Goal: Task Accomplishment & Management: Use online tool/utility

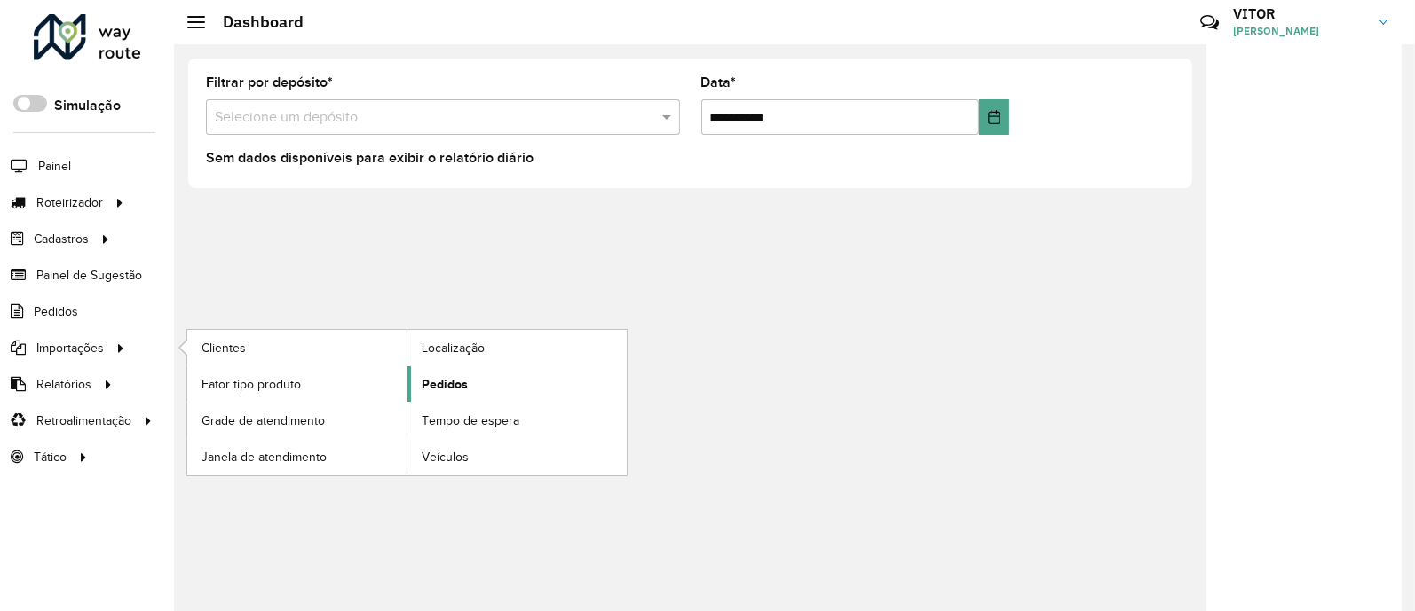
click at [443, 383] on span "Pedidos" at bounding box center [445, 384] width 46 height 19
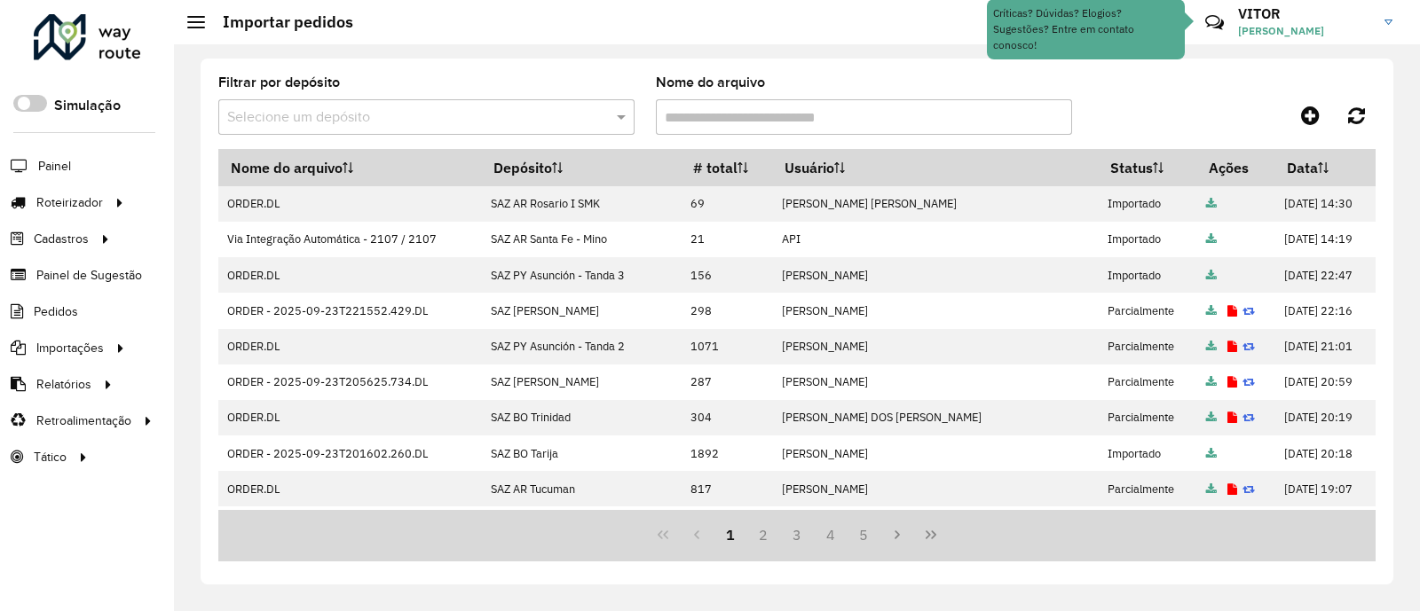
click at [1171, 91] on div "Filtrar por depósito Selecione um depósito Nome do arquivo" at bounding box center [796, 112] width 1157 height 73
click at [1173, 91] on div "Filtrar por depósito Selecione um depósito Nome do arquivo" at bounding box center [796, 112] width 1157 height 73
click at [1159, 114] on div at bounding box center [1230, 115] width 289 height 32
click at [588, 110] on input "text" at bounding box center [408, 117] width 363 height 21
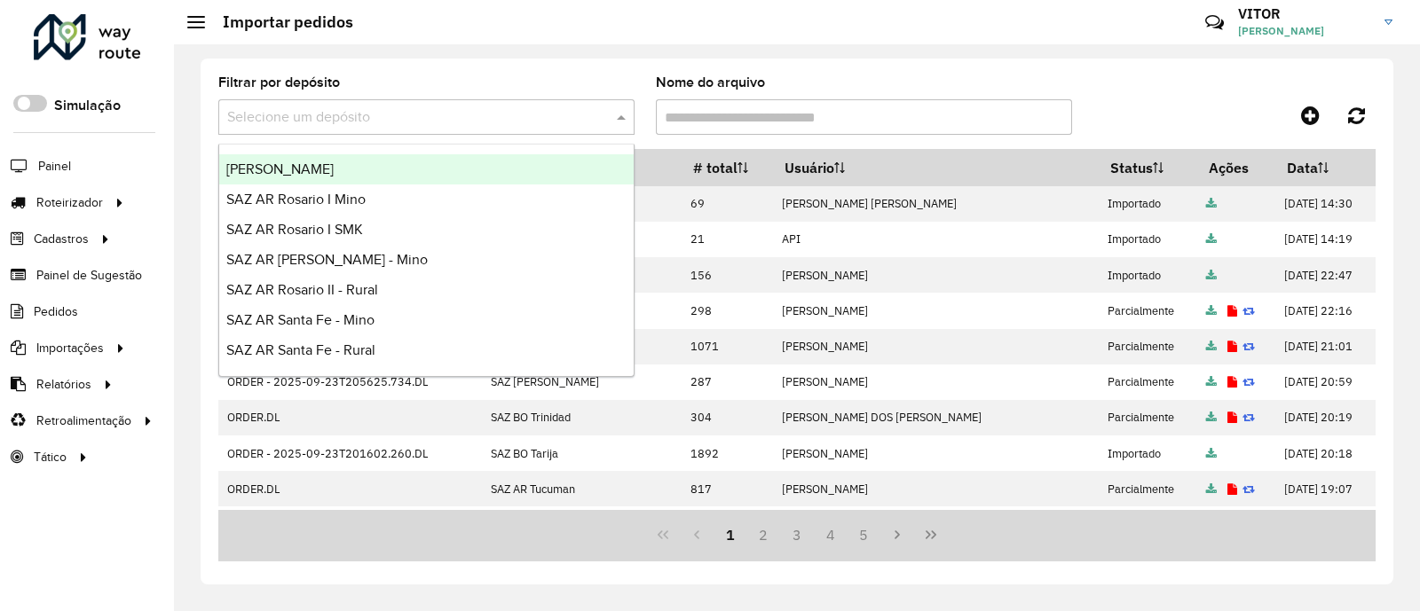
scroll to position [110, 0]
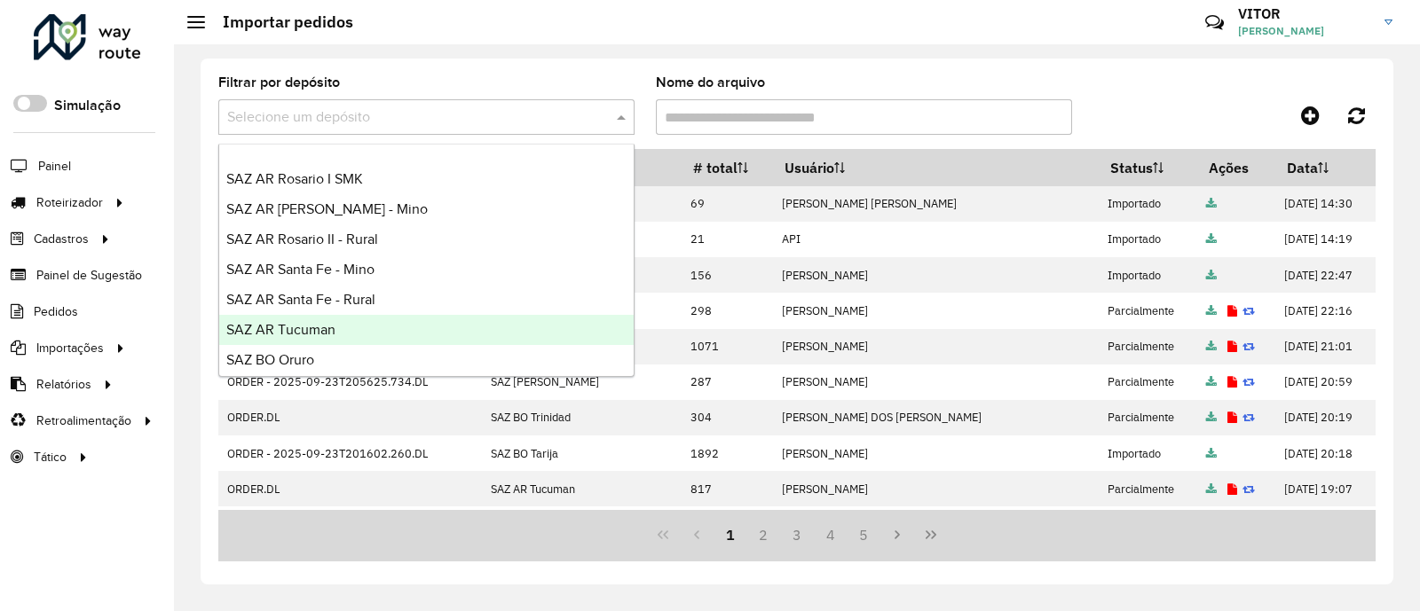
click at [424, 339] on div "SAZ AR Tucuman" at bounding box center [426, 330] width 414 height 30
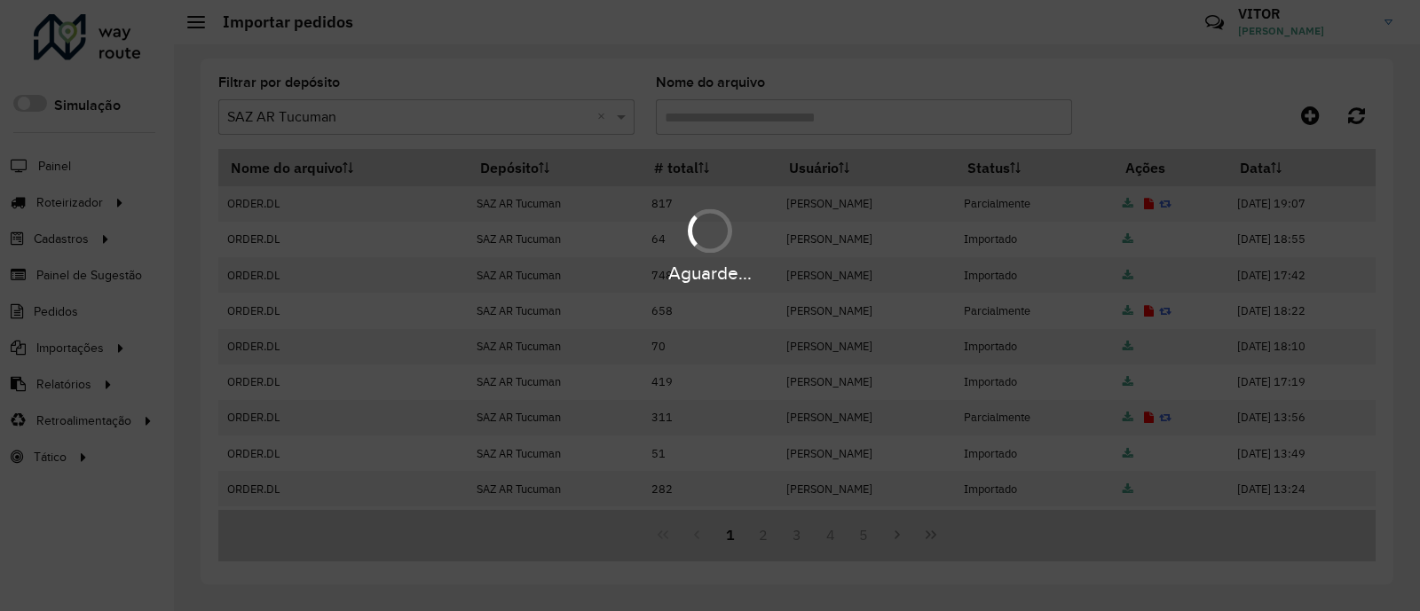
click at [1140, 124] on div "Aguarde..." at bounding box center [710, 305] width 1420 height 611
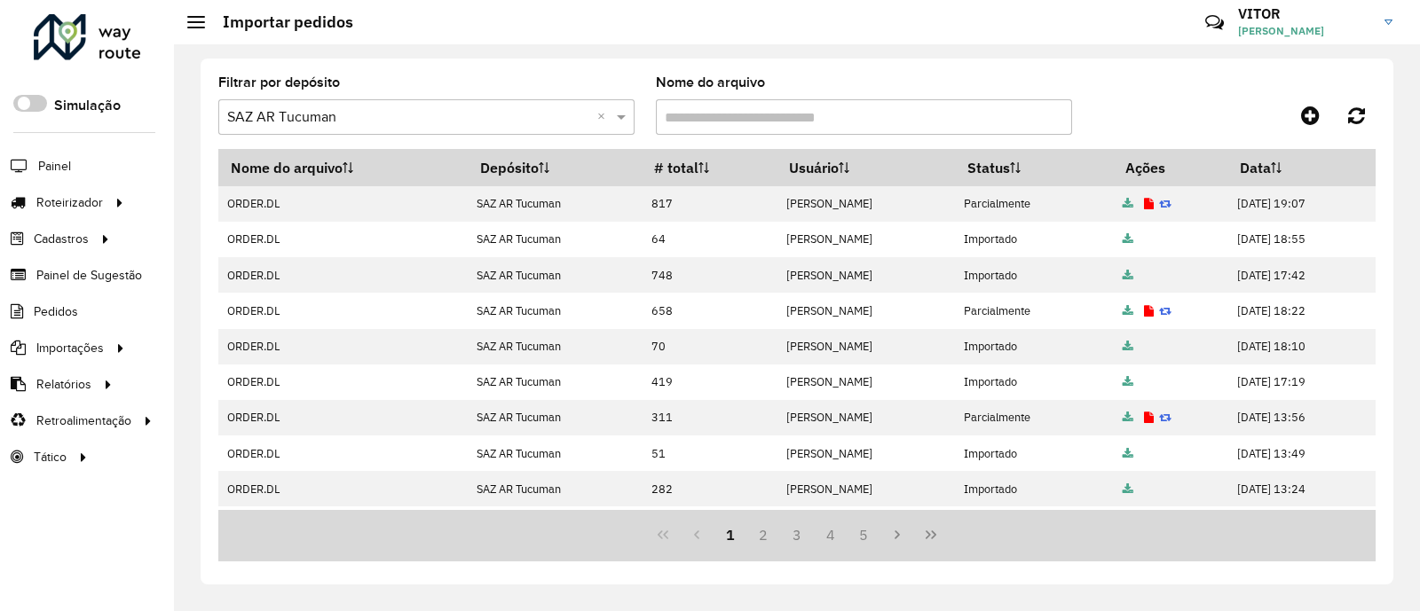
click at [1129, 106] on div at bounding box center [1230, 115] width 289 height 32
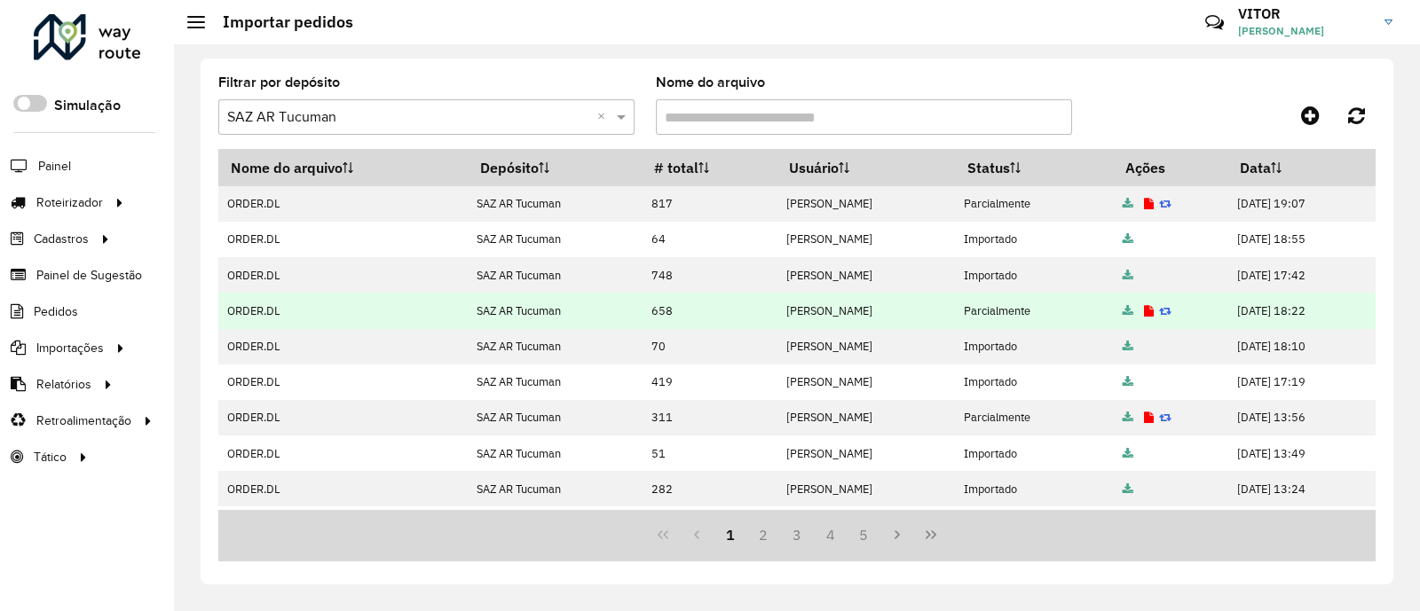
click at [1154, 312] on icon at bounding box center [1149, 312] width 10 height 12
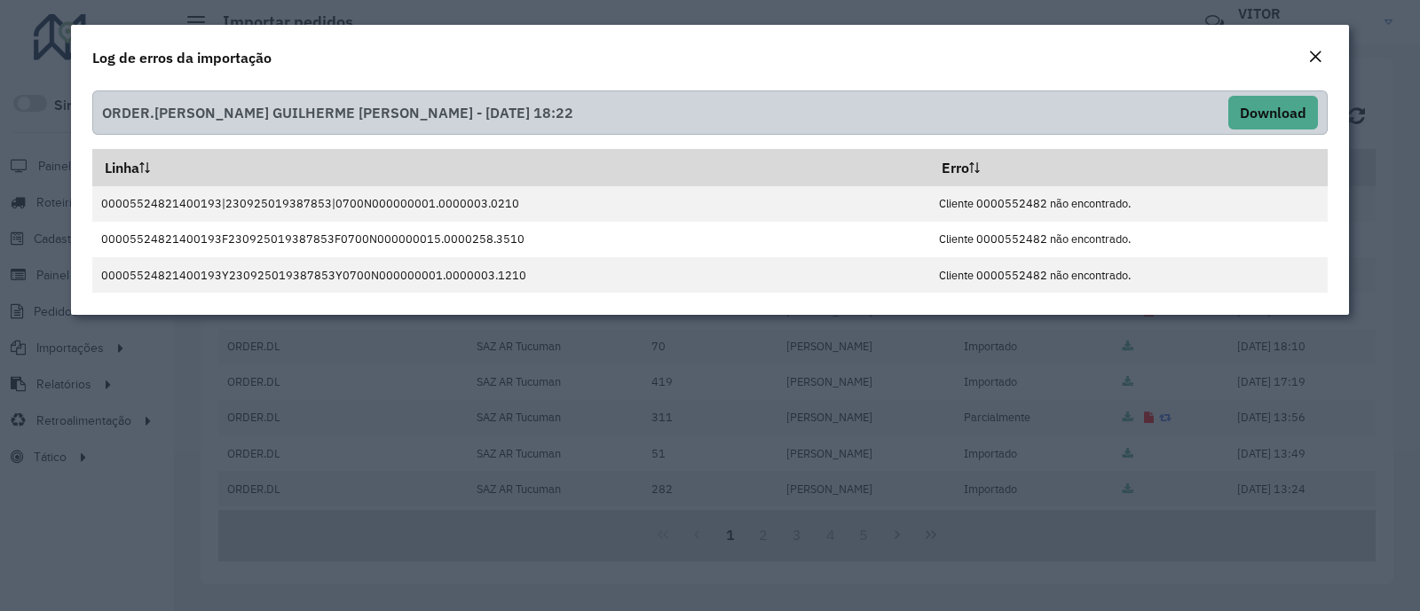
click at [1316, 58] on em "Close" at bounding box center [1315, 57] width 14 height 14
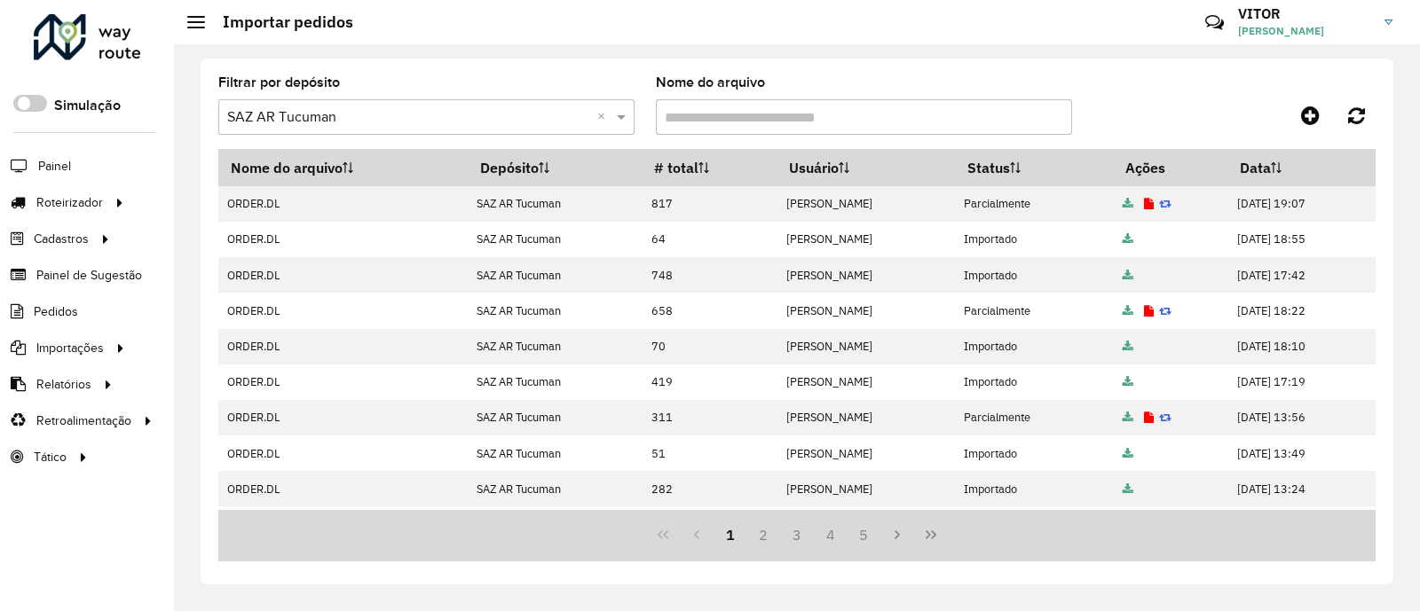
click at [1164, 112] on div at bounding box center [1230, 115] width 289 height 32
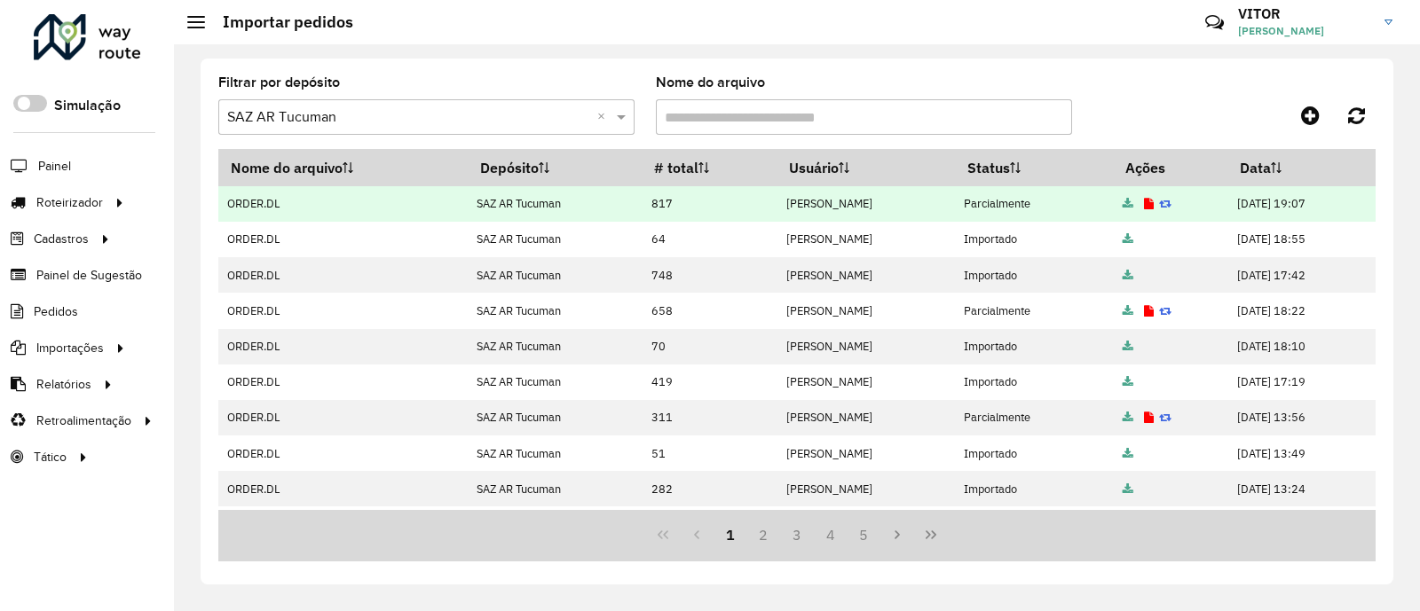
click at [1154, 207] on icon at bounding box center [1149, 205] width 10 height 12
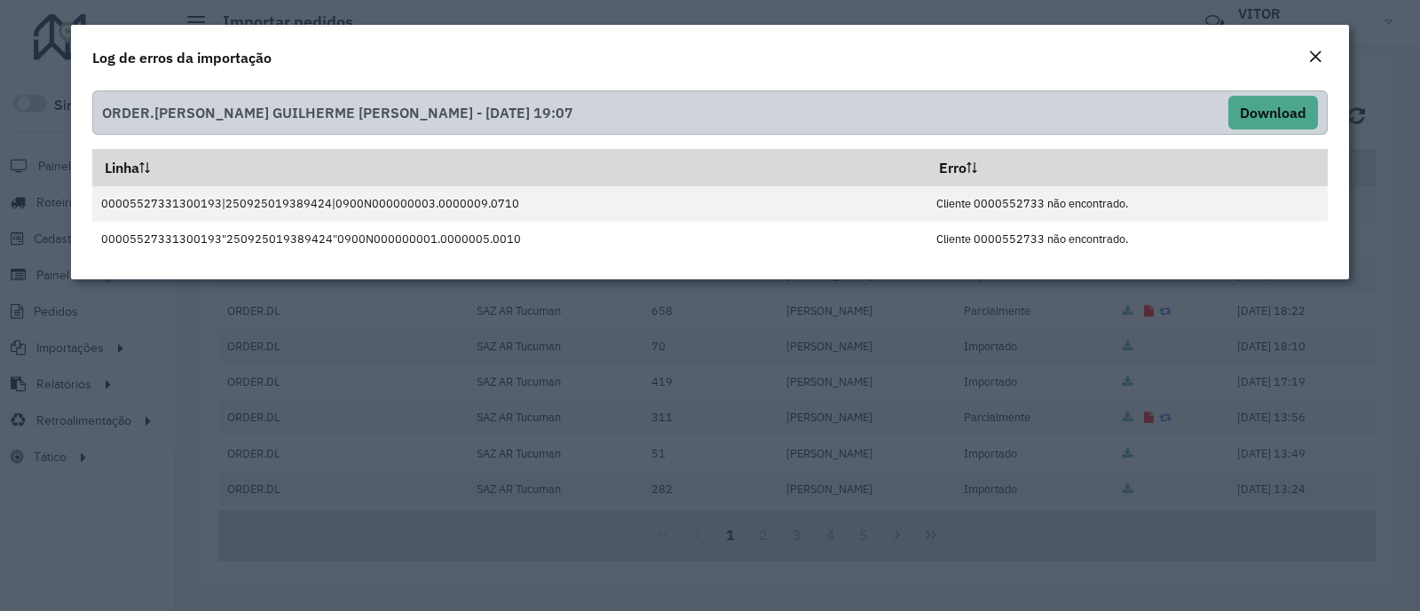
click at [1316, 58] on em "Close" at bounding box center [1315, 57] width 14 height 14
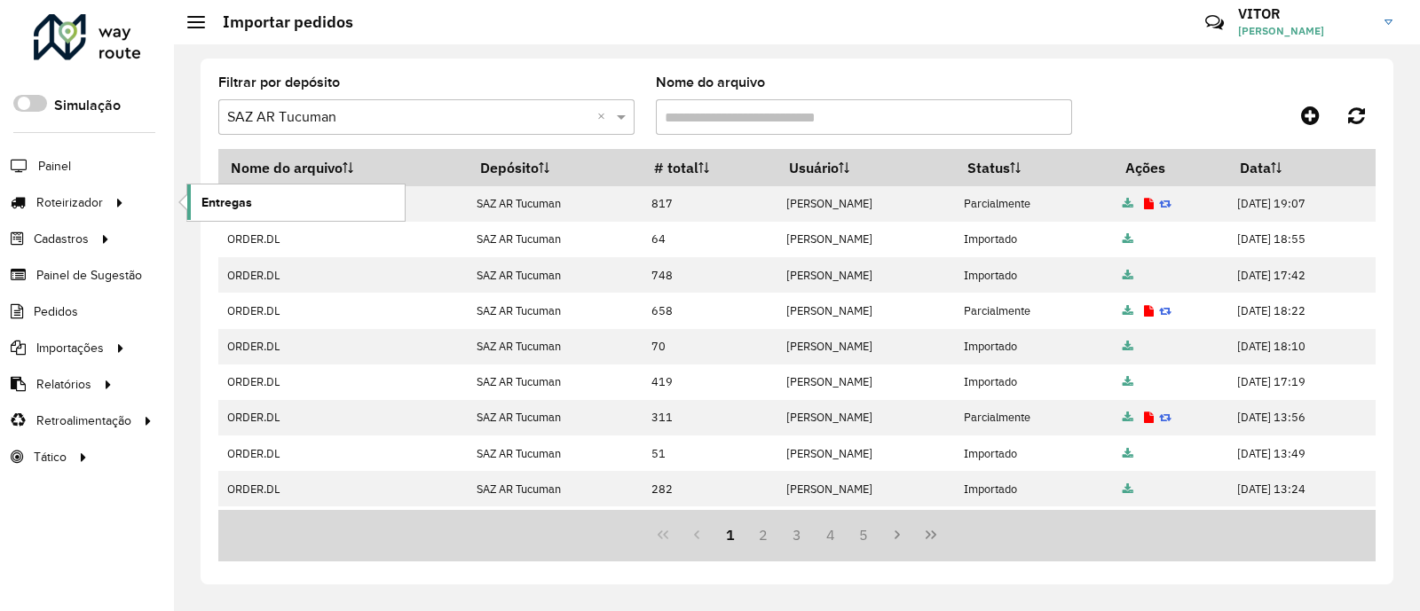
click at [217, 197] on span "Entregas" at bounding box center [226, 202] width 51 height 19
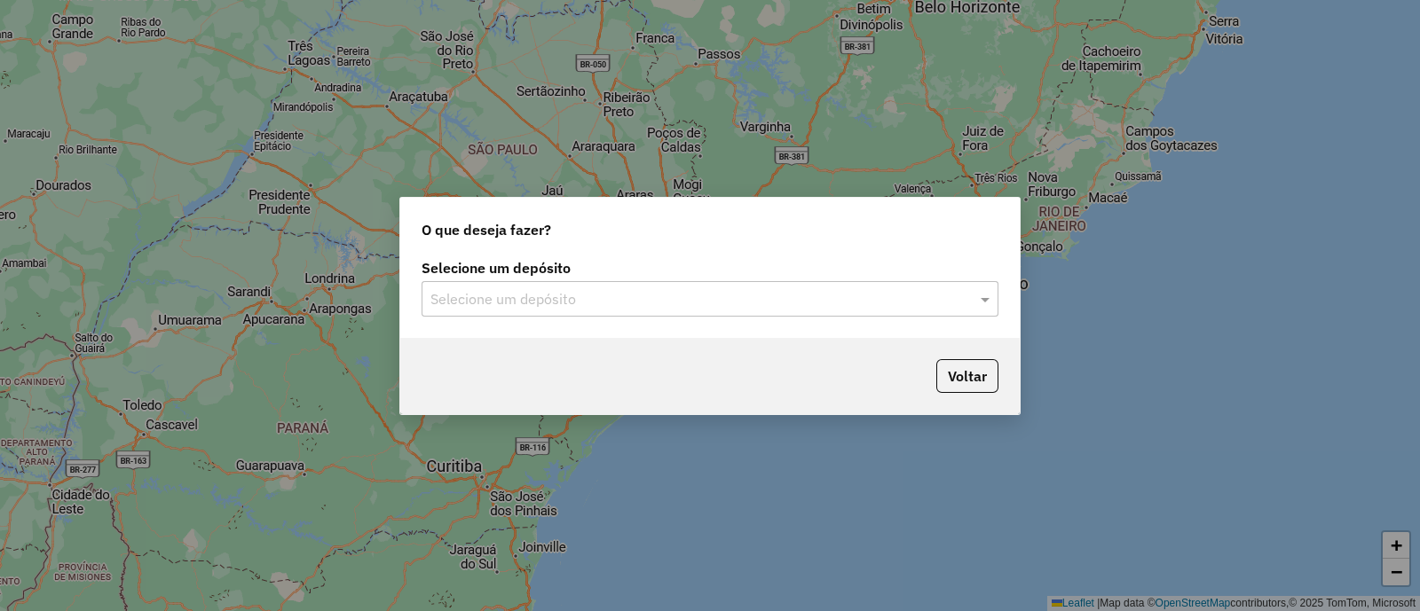
click at [576, 308] on input "text" at bounding box center [692, 299] width 524 height 21
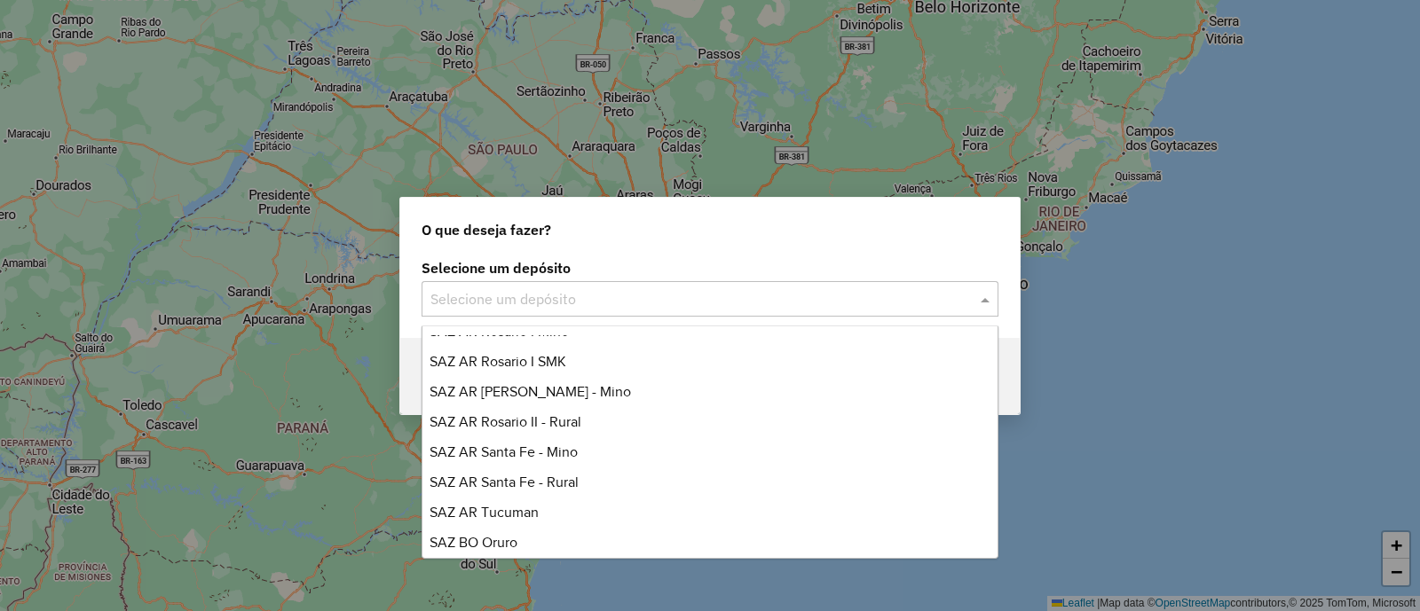
scroll to position [88, 0]
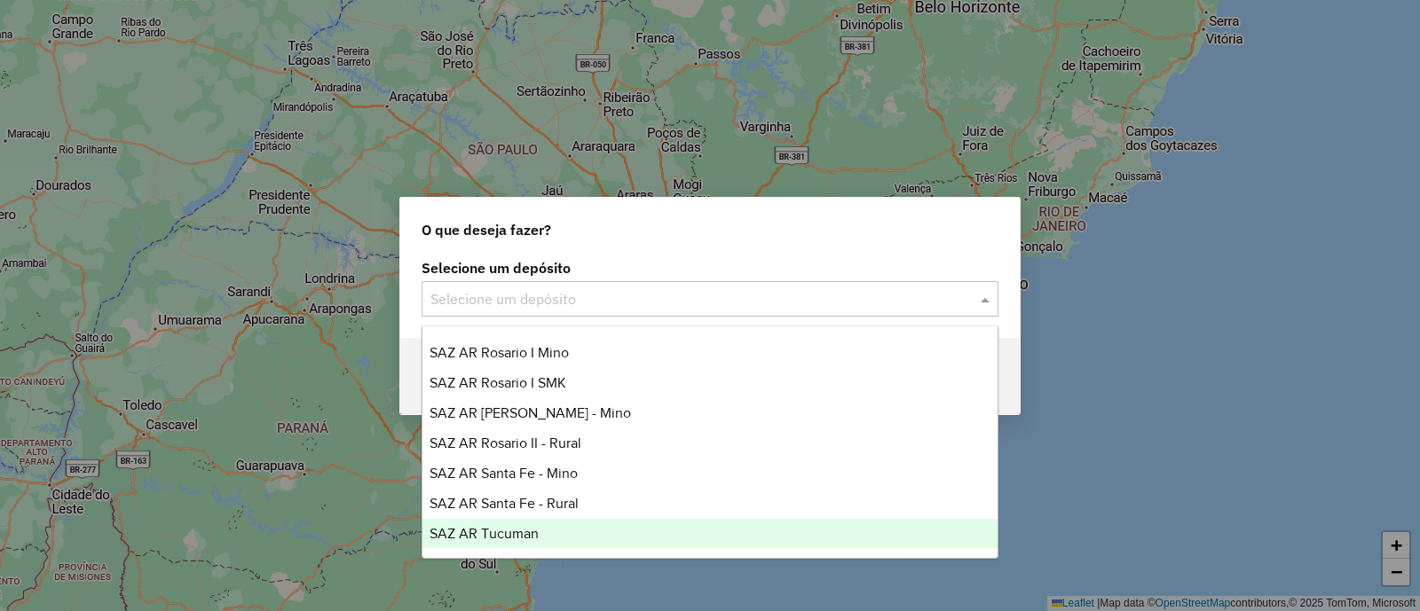
click at [548, 531] on div "SAZ AR Tucuman" at bounding box center [709, 534] width 575 height 30
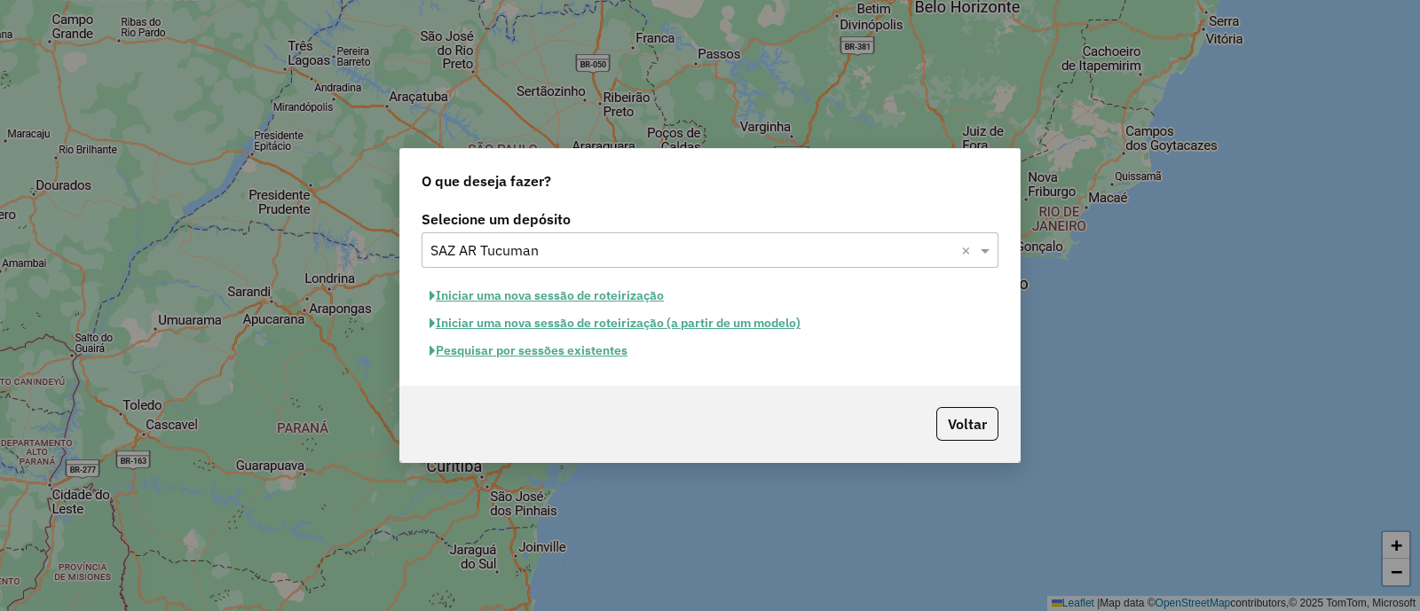
click at [572, 352] on button "Pesquisar por sessões existentes" at bounding box center [529, 351] width 214 height 28
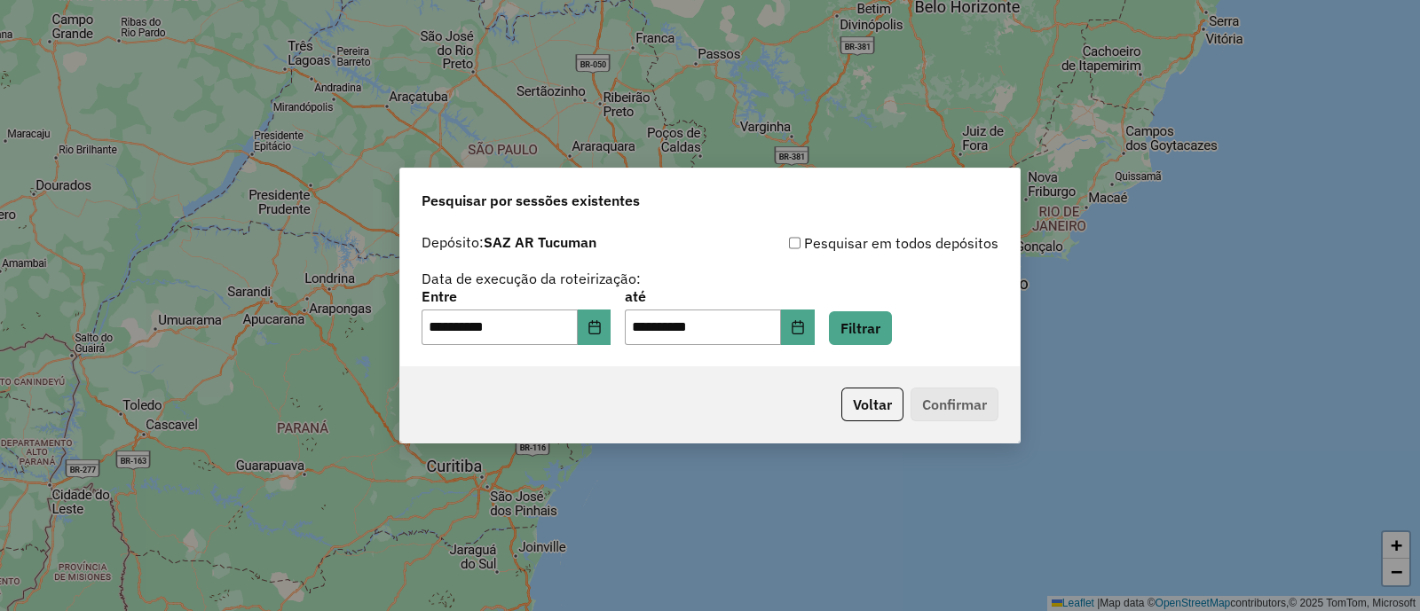
click at [626, 330] on div "**********" at bounding box center [710, 317] width 577 height 55
click at [602, 328] on icon "Choose Date" at bounding box center [594, 327] width 14 height 14
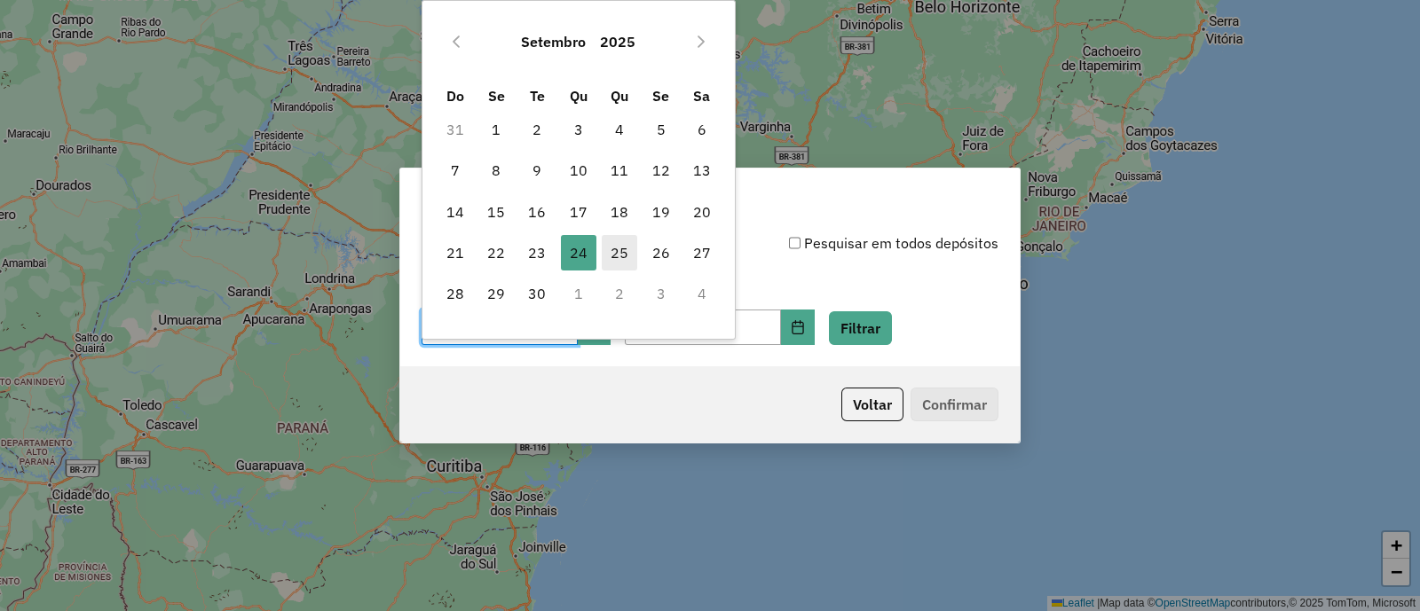
click at [621, 245] on span "25" at bounding box center [619, 252] width 35 height 35
type input "**********"
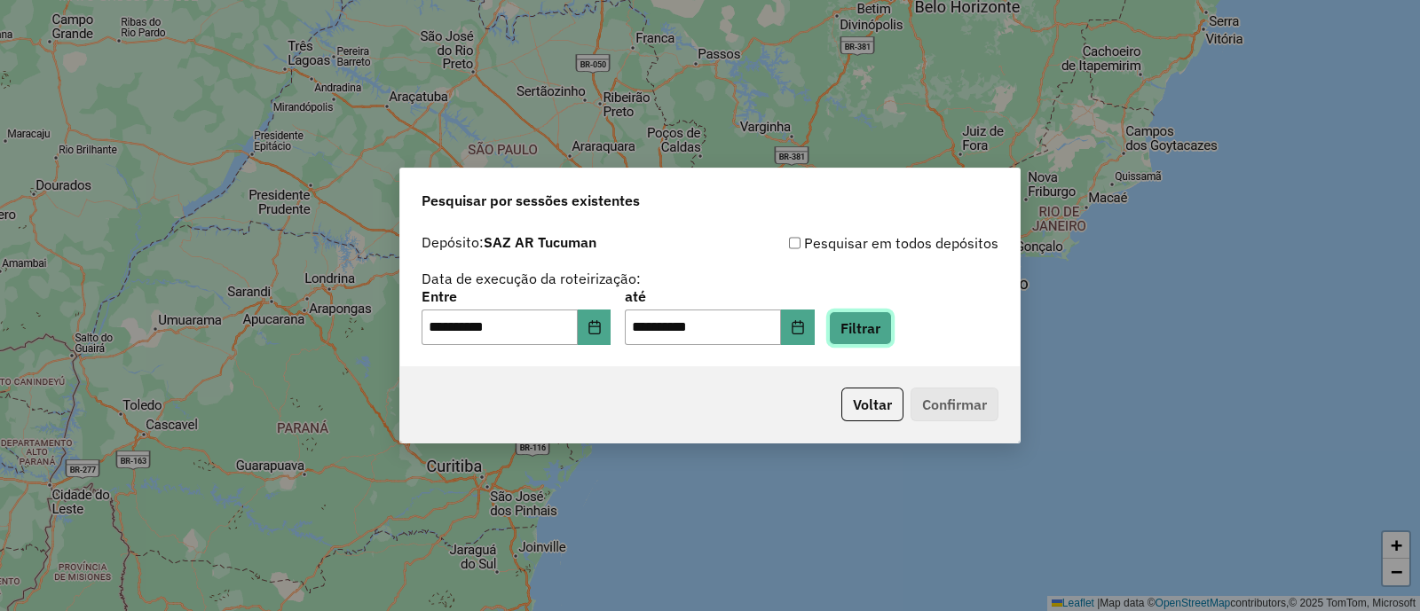
click at [883, 319] on button "Filtrar" at bounding box center [860, 328] width 63 height 34
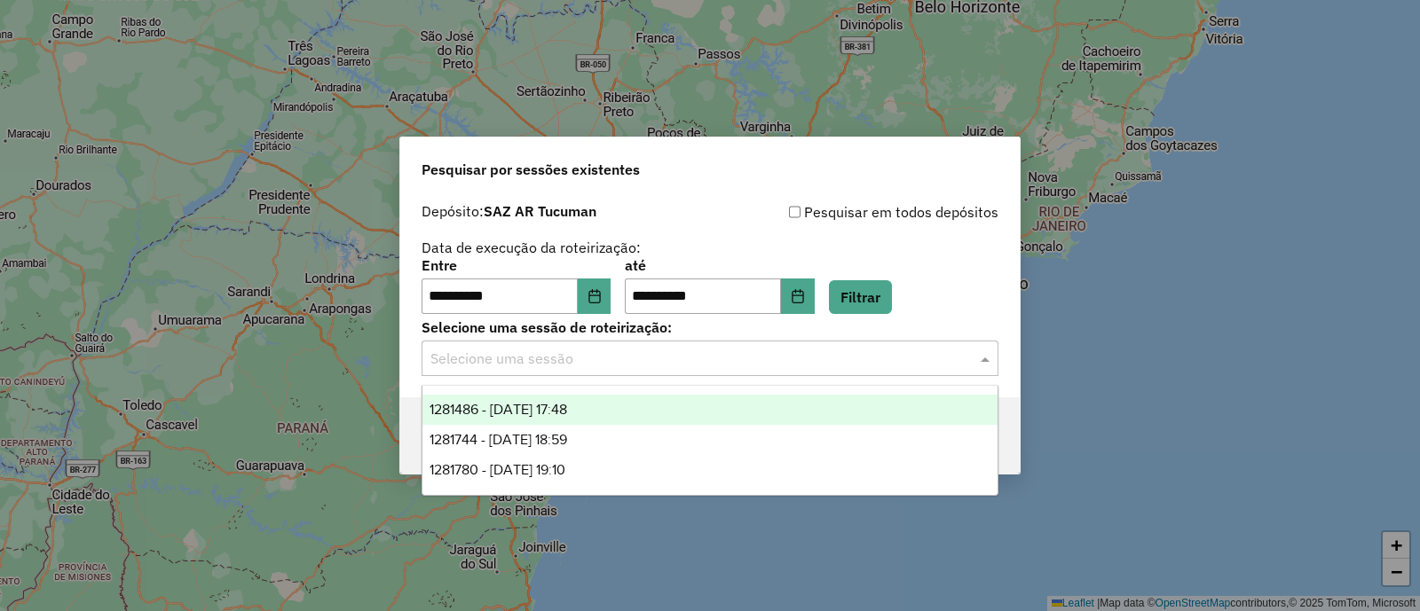
click at [624, 359] on input "text" at bounding box center [692, 359] width 524 height 21
click at [625, 411] on div "1281486 - 25/09/2025 17:48" at bounding box center [709, 410] width 575 height 30
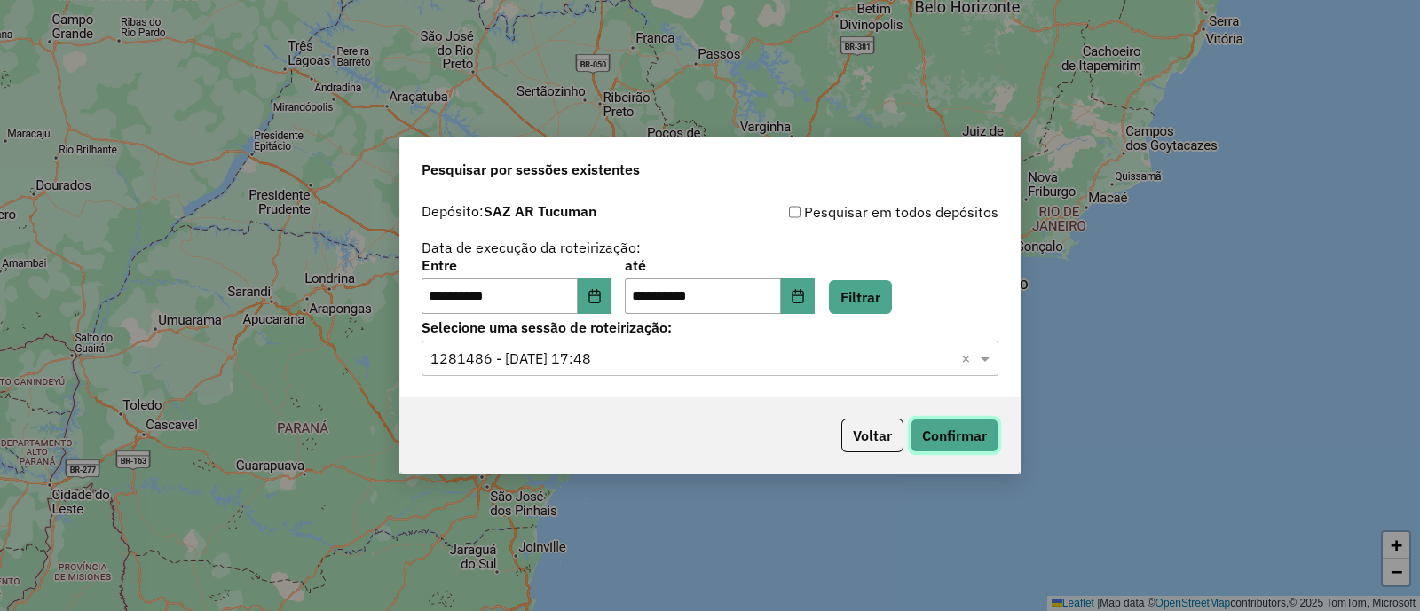
click at [949, 440] on button "Confirmar" at bounding box center [954, 436] width 88 height 34
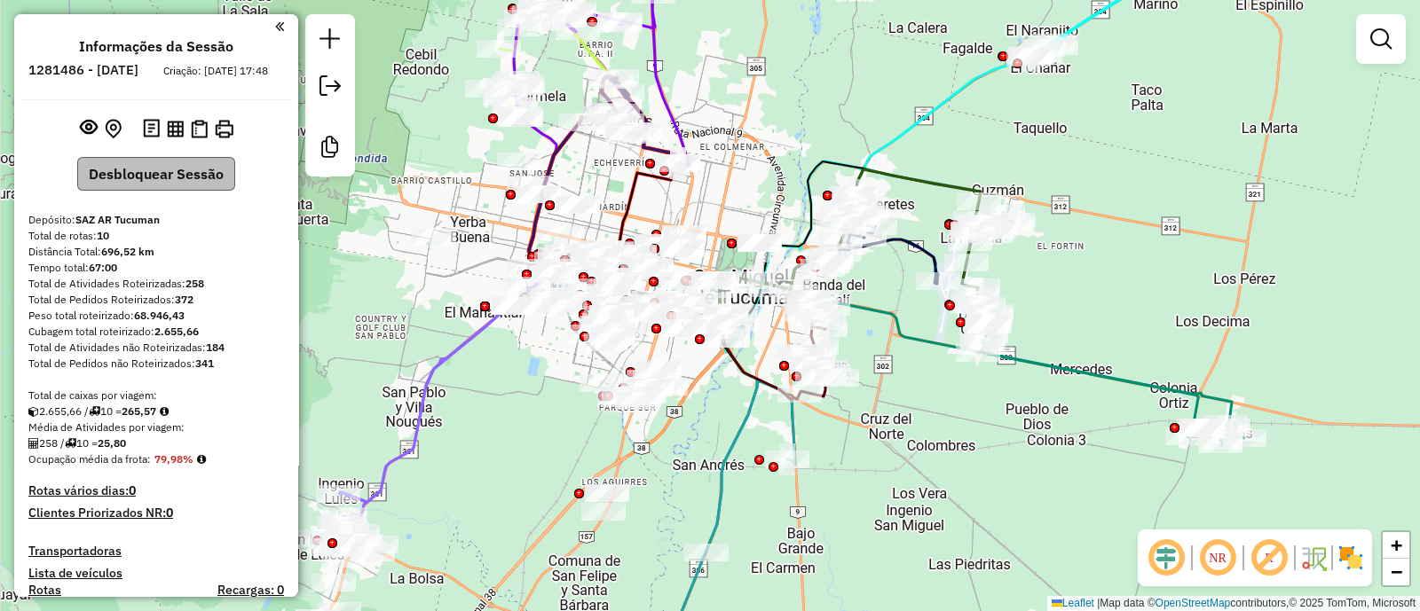
click at [162, 209] on div "Informações da Sessão 1281486 - [DATE] Criação: [DATE] 17:48 Desbloquear Sessão…" at bounding box center [156, 305] width 284 height 583
click at [161, 185] on button "Desbloquear Sessão" at bounding box center [156, 174] width 158 height 34
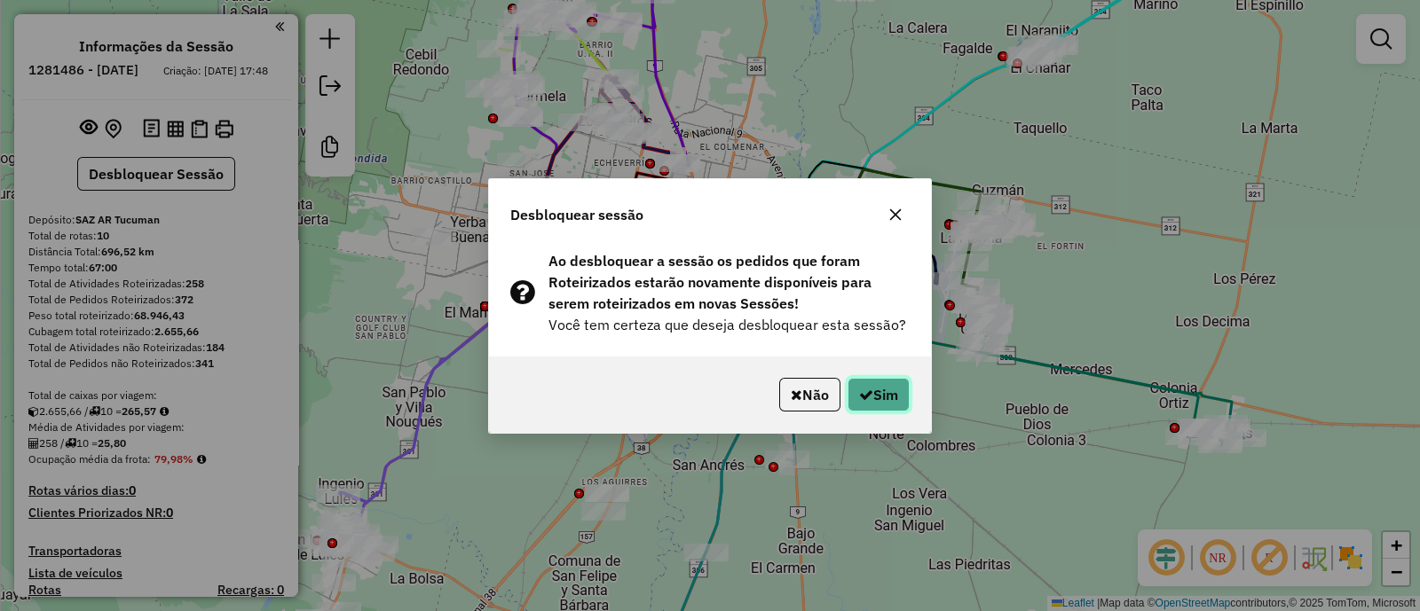
click at [887, 403] on button "Sim" at bounding box center [878, 395] width 62 height 34
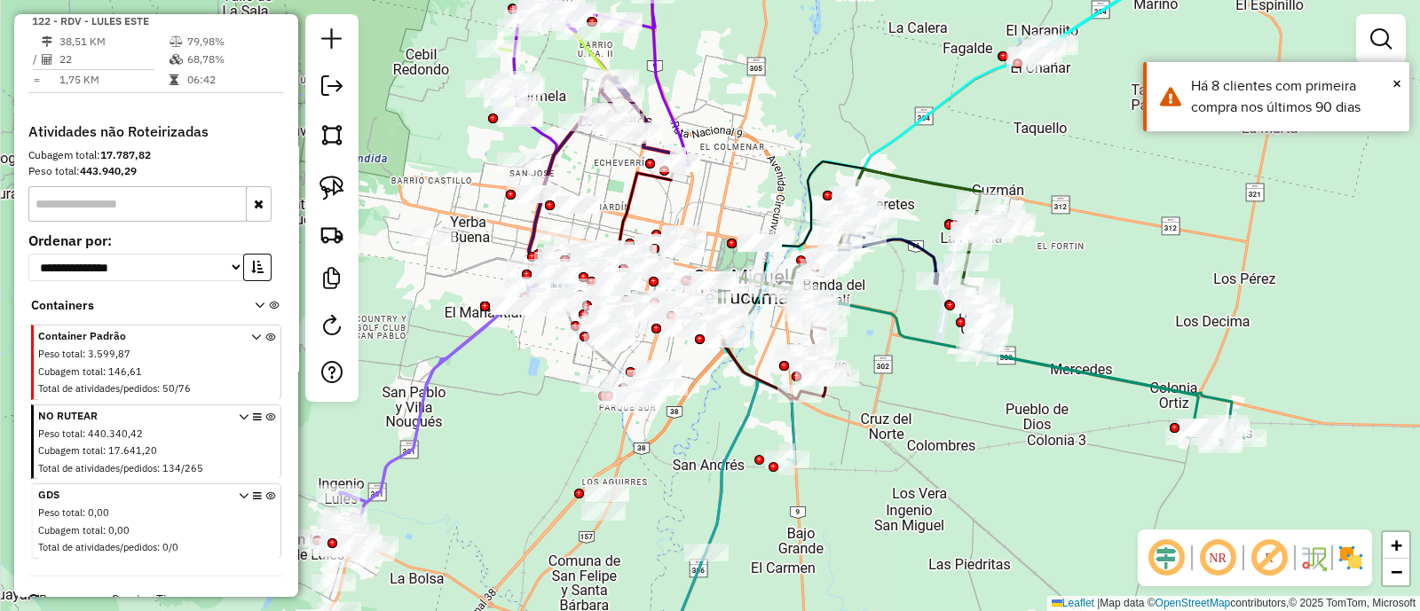
scroll to position [1703, 0]
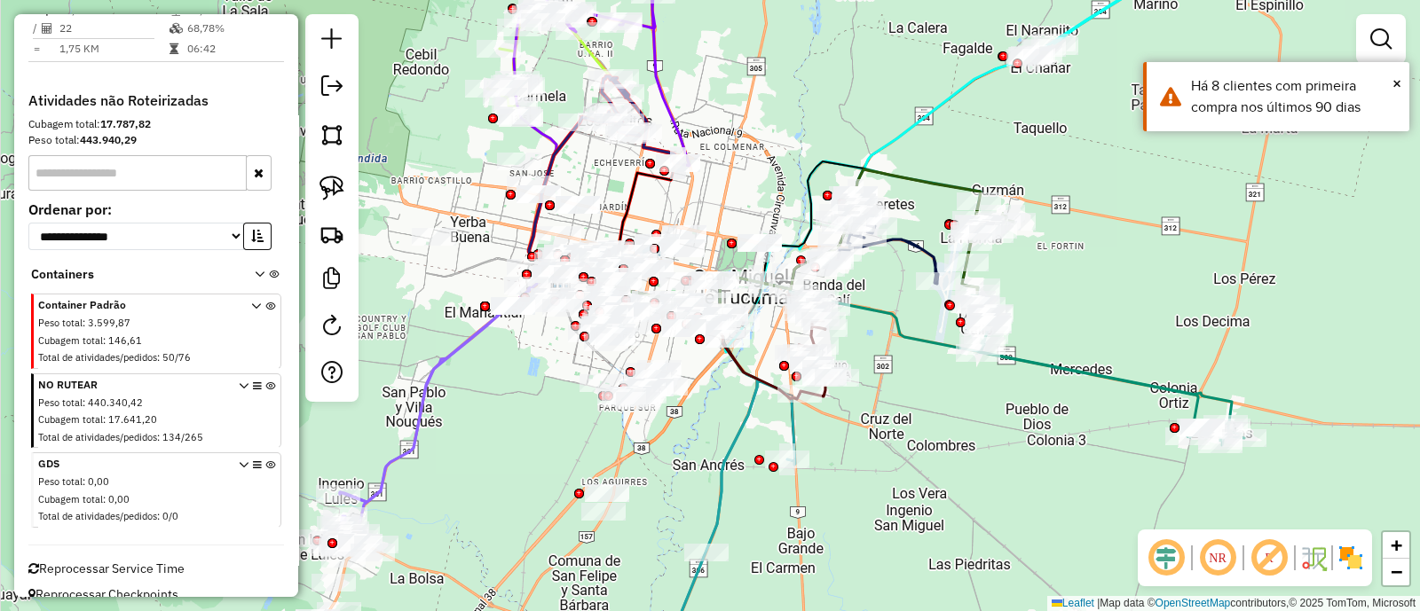
click at [268, 461] on icon at bounding box center [270, 494] width 10 height 67
click at [265, 461] on icon at bounding box center [270, 494] width 10 height 67
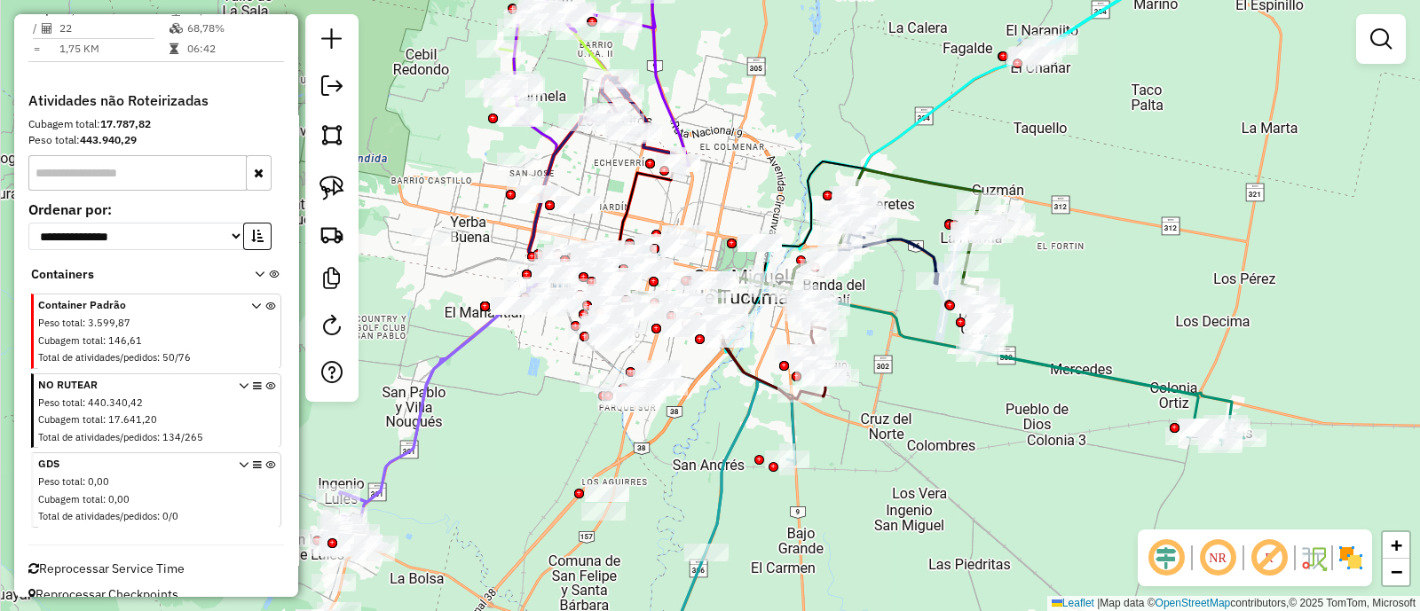
click at [265, 382] on icon at bounding box center [270, 415] width 10 height 67
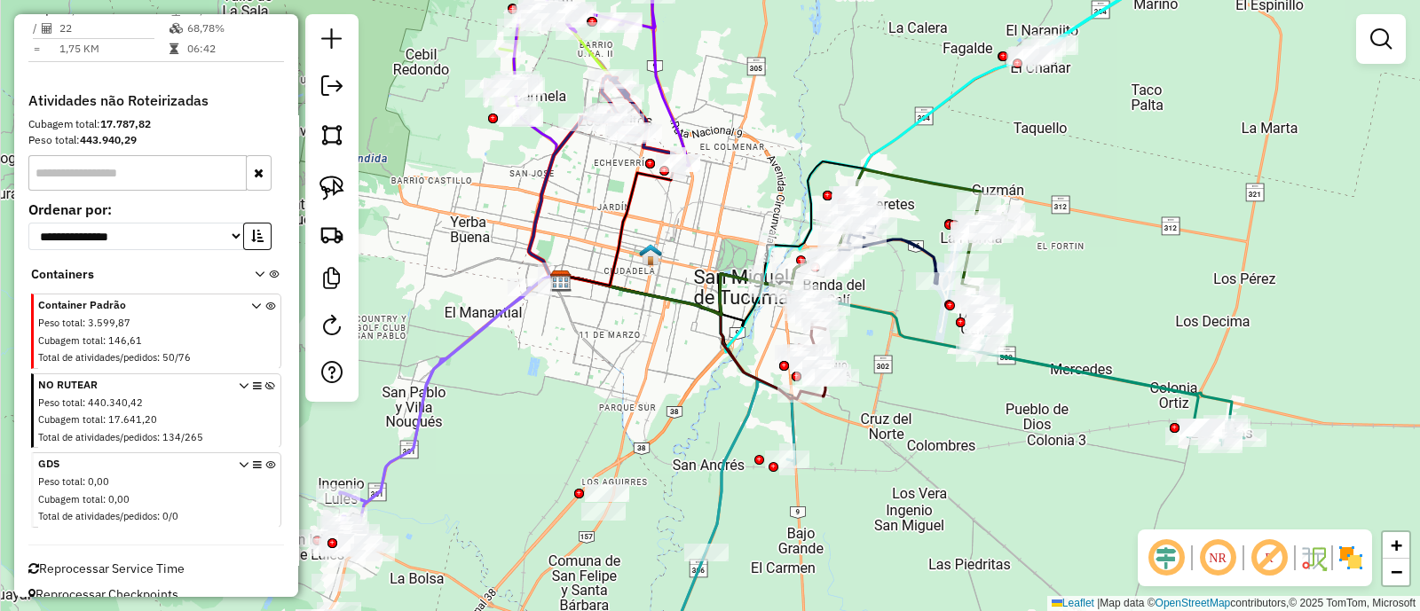
click at [605, 397] on div "Janela de atendimento Grade de atendimento Capacidade Transportadoras Veículos …" at bounding box center [710, 305] width 1420 height 611
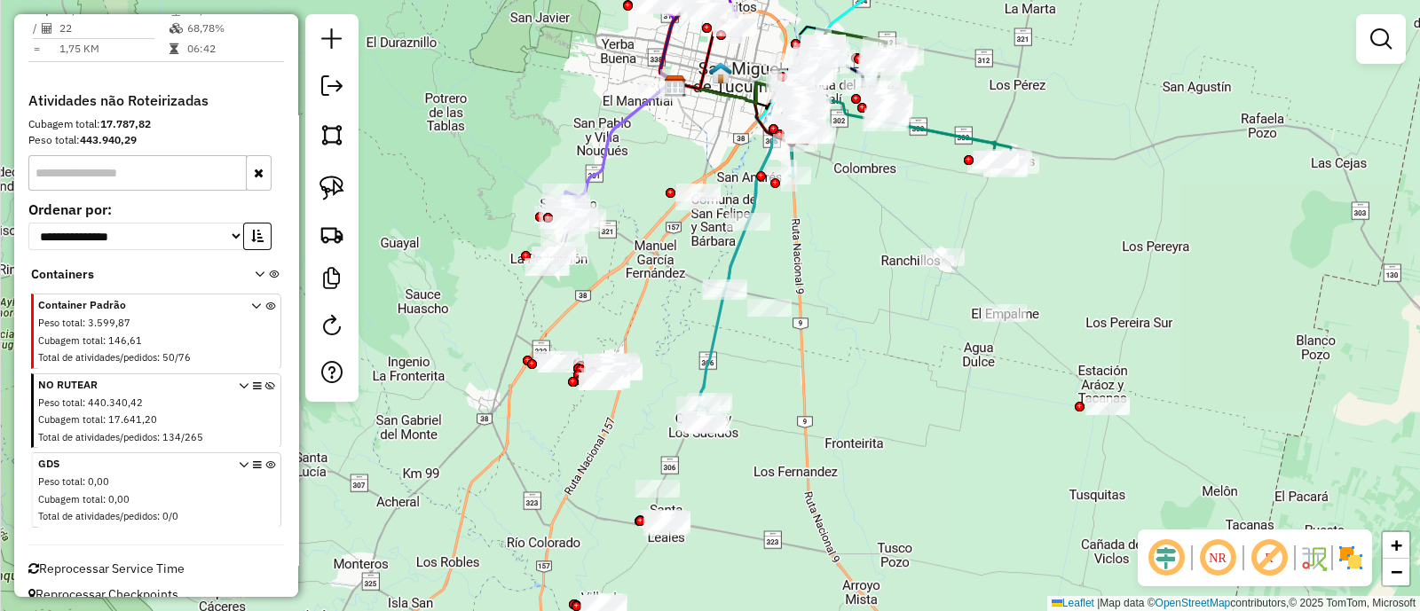
drag, startPoint x: 578, startPoint y: 389, endPoint x: 665, endPoint y: 150, distance: 254.1
click at [665, 150] on div "Janela de atendimento Grade de atendimento Capacidade Transportadoras Veículos …" at bounding box center [710, 305] width 1420 height 611
click at [1356, 552] on img at bounding box center [1350, 558] width 28 height 28
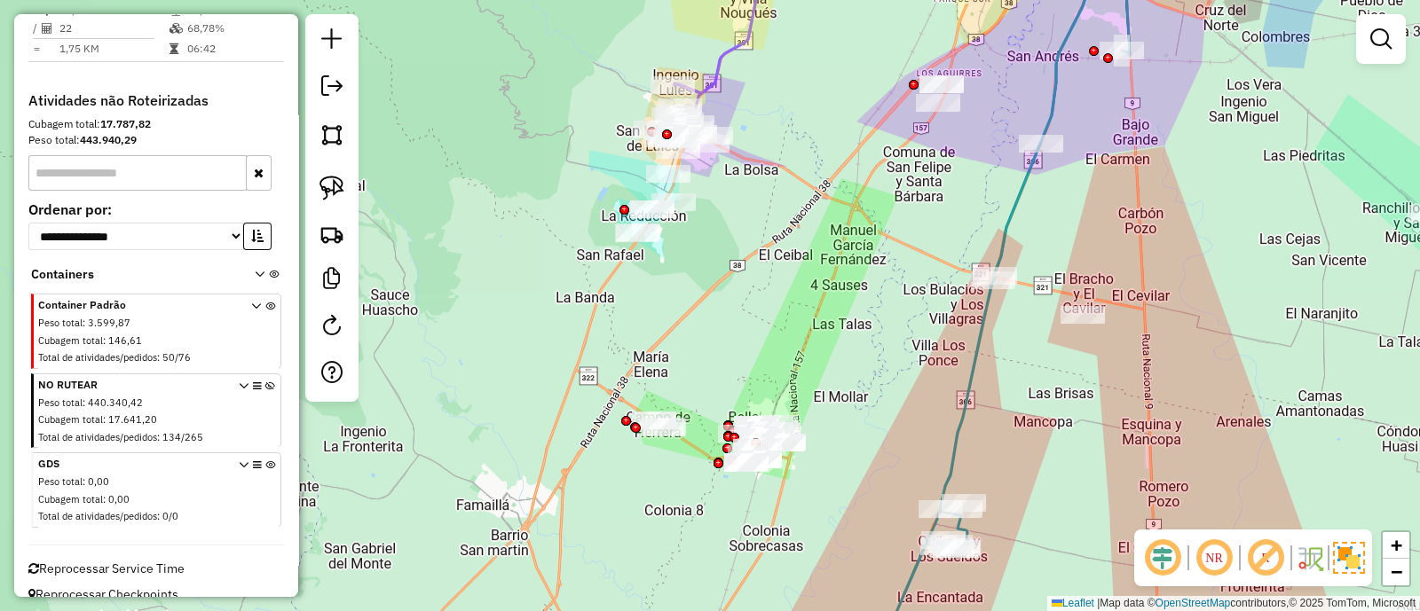
drag, startPoint x: 603, startPoint y: 296, endPoint x: 762, endPoint y: 292, distance: 159.8
click at [762, 292] on div "Janela de atendimento Grade de atendimento Capacidade Transportadoras Veículos …" at bounding box center [710, 305] width 1420 height 611
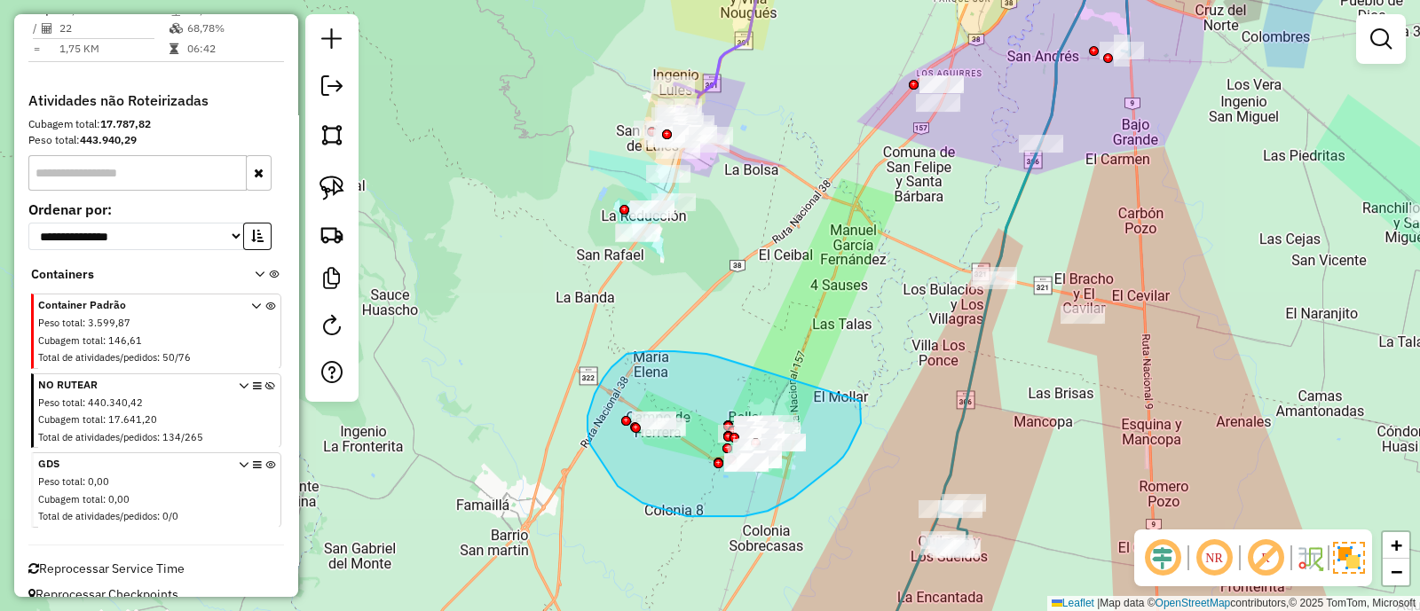
drag, startPoint x: 698, startPoint y: 353, endPoint x: 860, endPoint y: 401, distance: 168.5
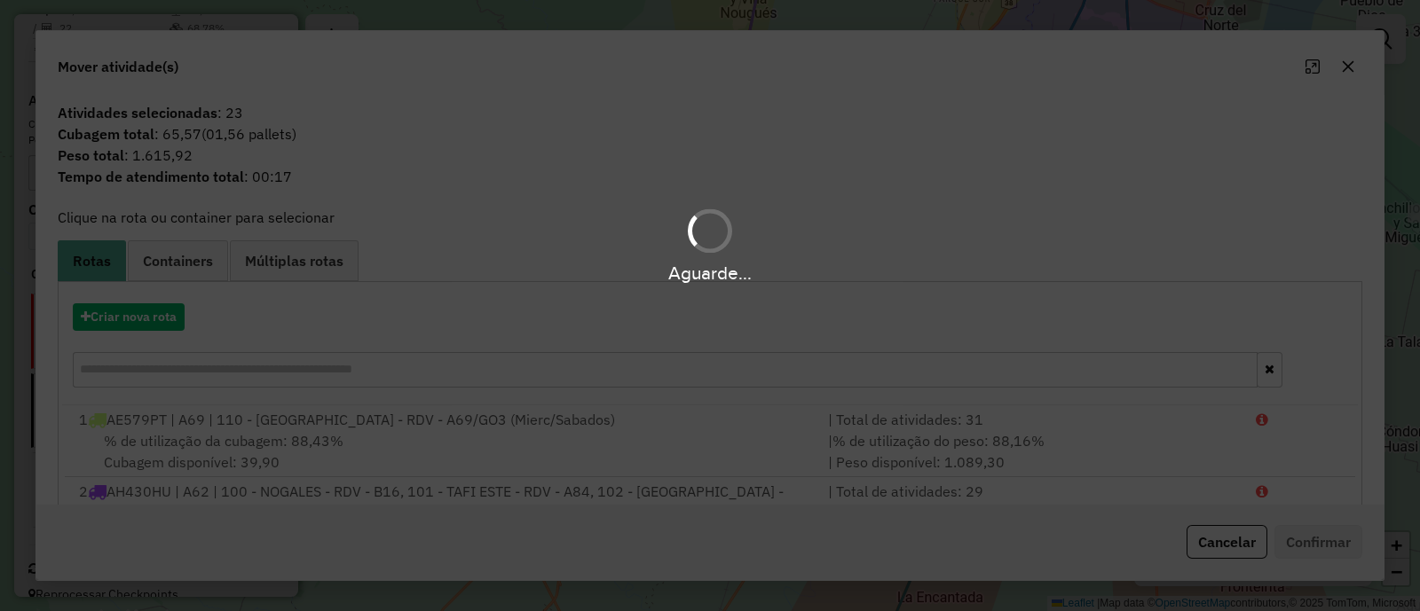
click at [1344, 69] on div "Aguarde..." at bounding box center [710, 305] width 1420 height 611
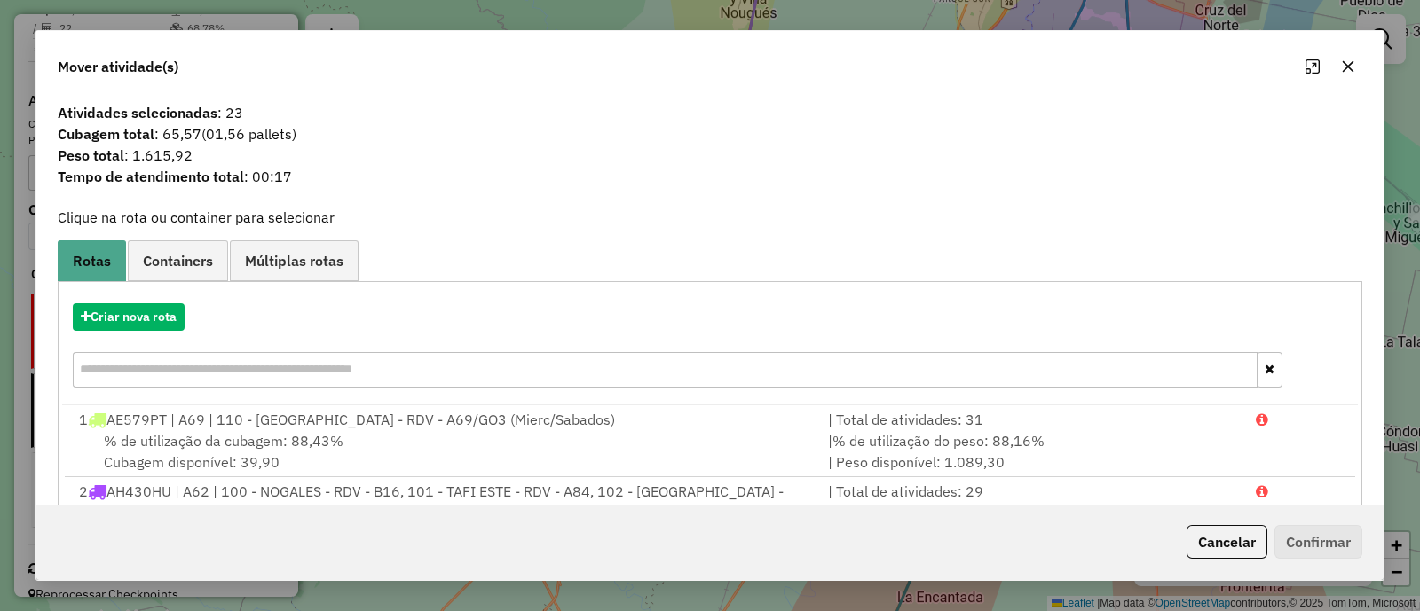
click at [1352, 68] on icon "button" at bounding box center [1348, 66] width 14 height 14
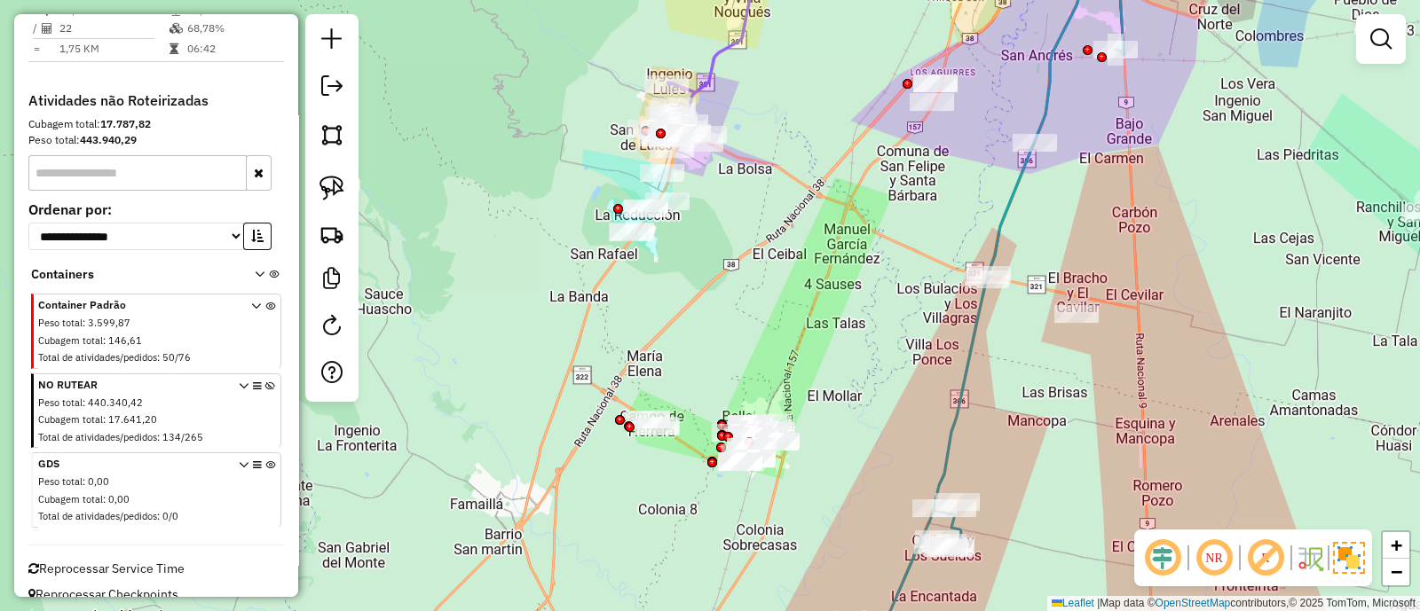
drag, startPoint x: 619, startPoint y: 352, endPoint x: 863, endPoint y: 423, distance: 254.2
click at [865, 424] on div "Janela de atendimento Grade de atendimento Capacidade Transportadoras Veículos …" at bounding box center [710, 305] width 1420 height 611
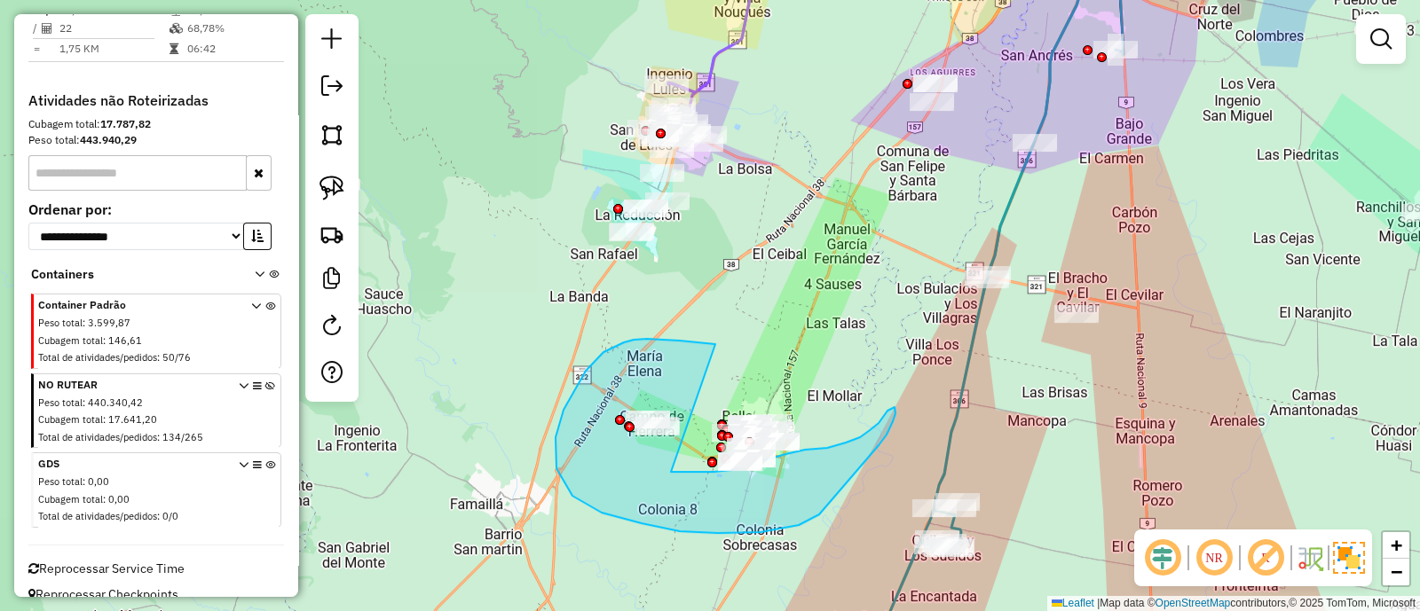
drag, startPoint x: 624, startPoint y: 343, endPoint x: 603, endPoint y: 448, distance: 107.6
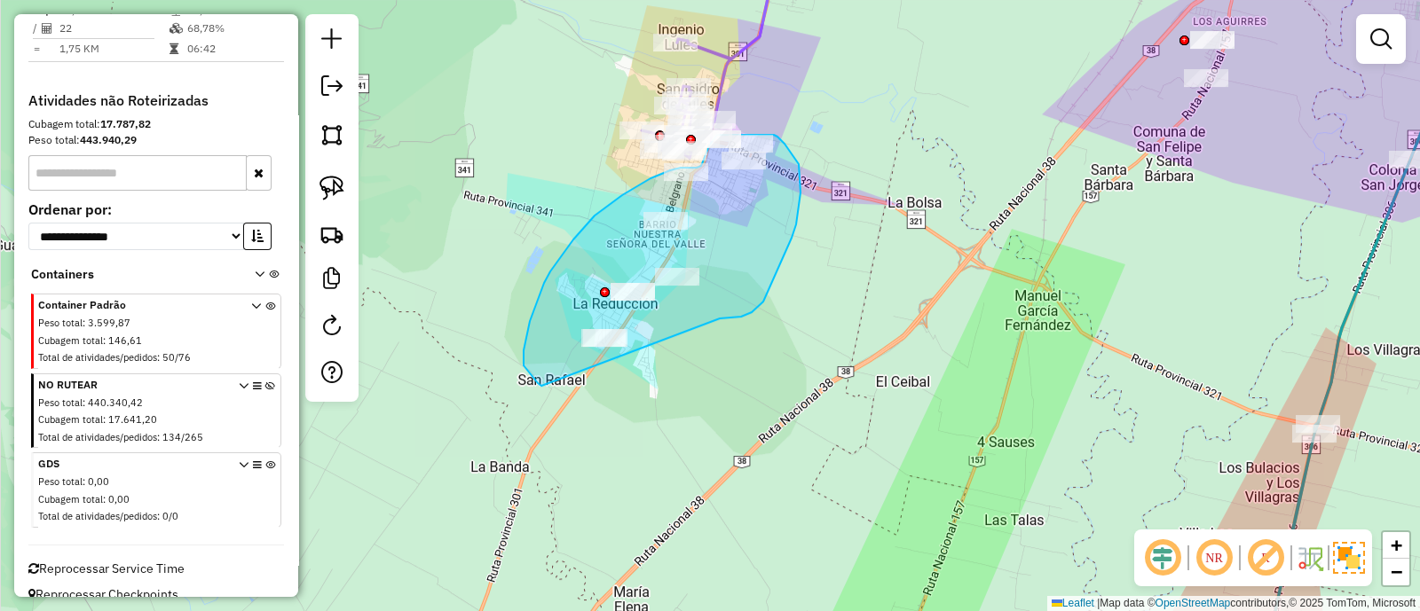
drag, startPoint x: 724, startPoint y: 319, endPoint x: 541, endPoint y: 386, distance: 194.9
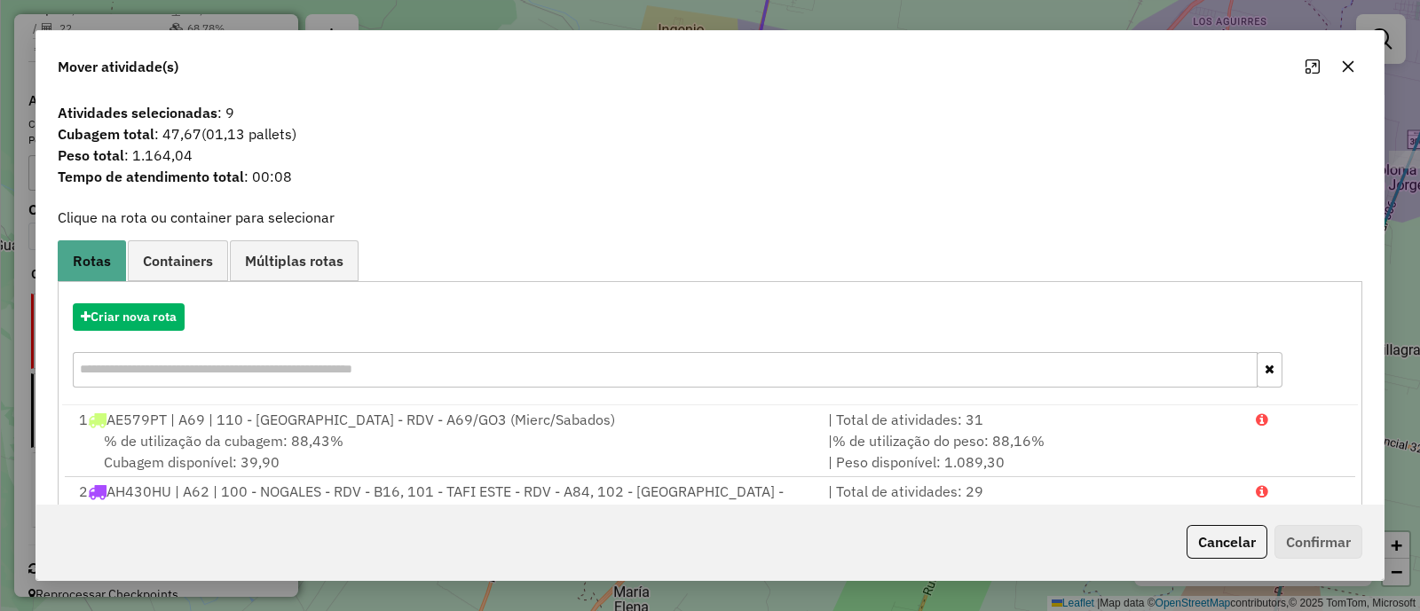
click at [1349, 69] on icon "button" at bounding box center [1348, 66] width 14 height 14
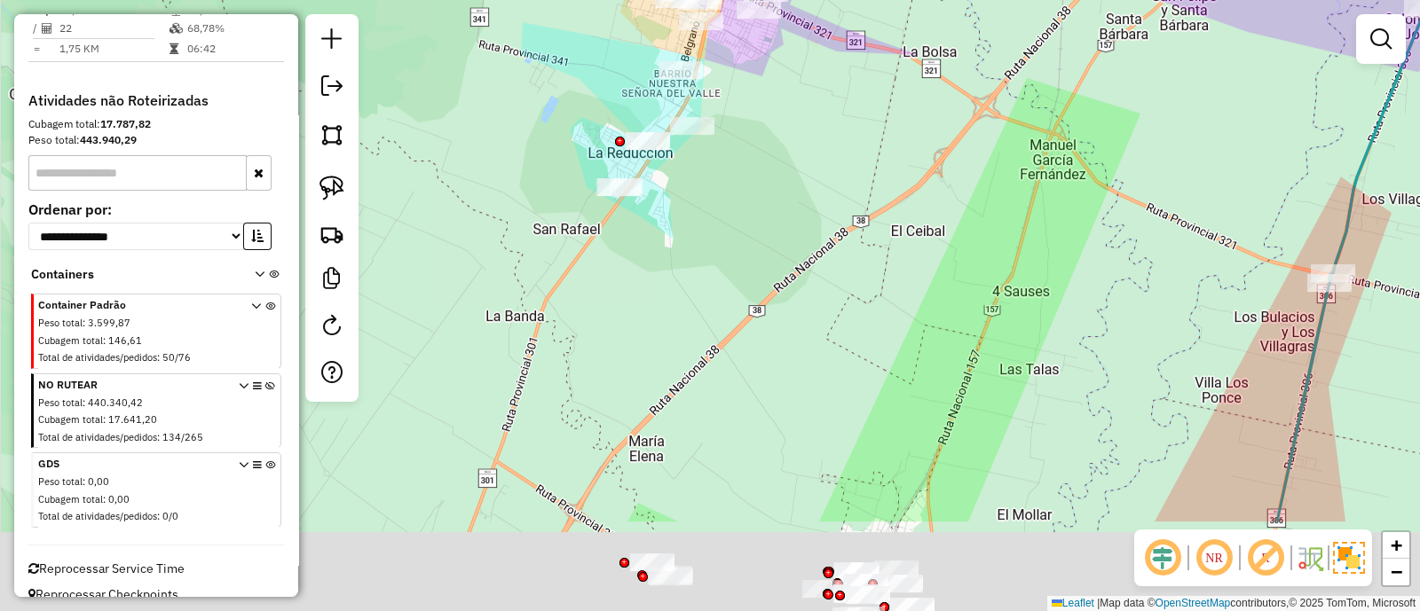
drag, startPoint x: 679, startPoint y: 349, endPoint x: 696, endPoint y: 197, distance: 152.7
click at [695, 197] on div "Janela de atendimento Grade de atendimento Capacidade Transportadoras Veículos …" at bounding box center [710, 305] width 1420 height 611
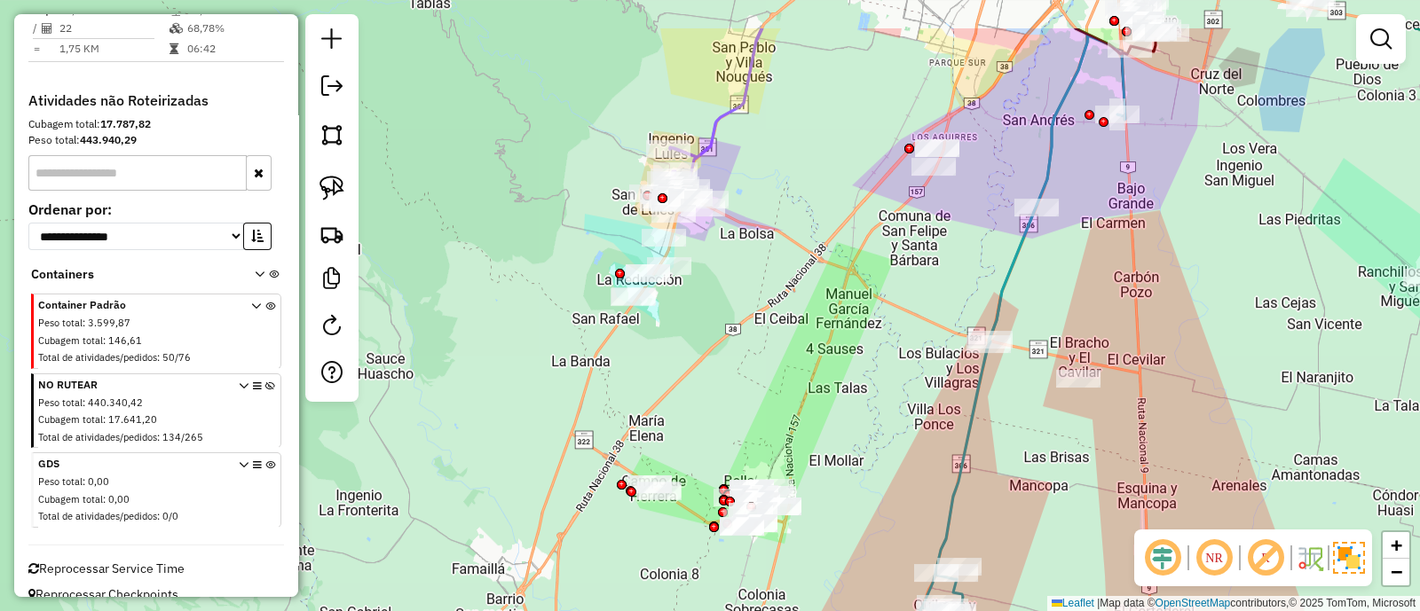
drag, startPoint x: 808, startPoint y: 211, endPoint x: 803, endPoint y: 248, distance: 37.5
click at [803, 248] on div "Janela de atendimento Grade de atendimento Capacidade Transportadoras Veículos …" at bounding box center [710, 305] width 1420 height 611
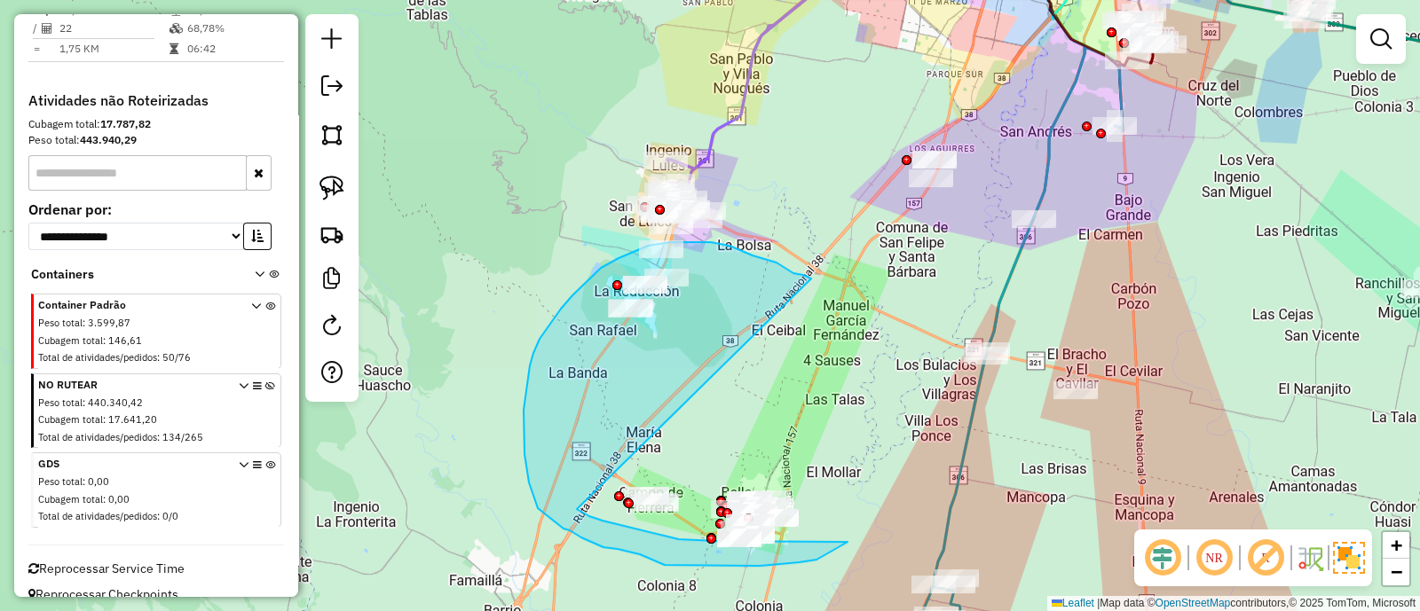
drag, startPoint x: 793, startPoint y: 273, endPoint x: 568, endPoint y: 504, distance: 322.6
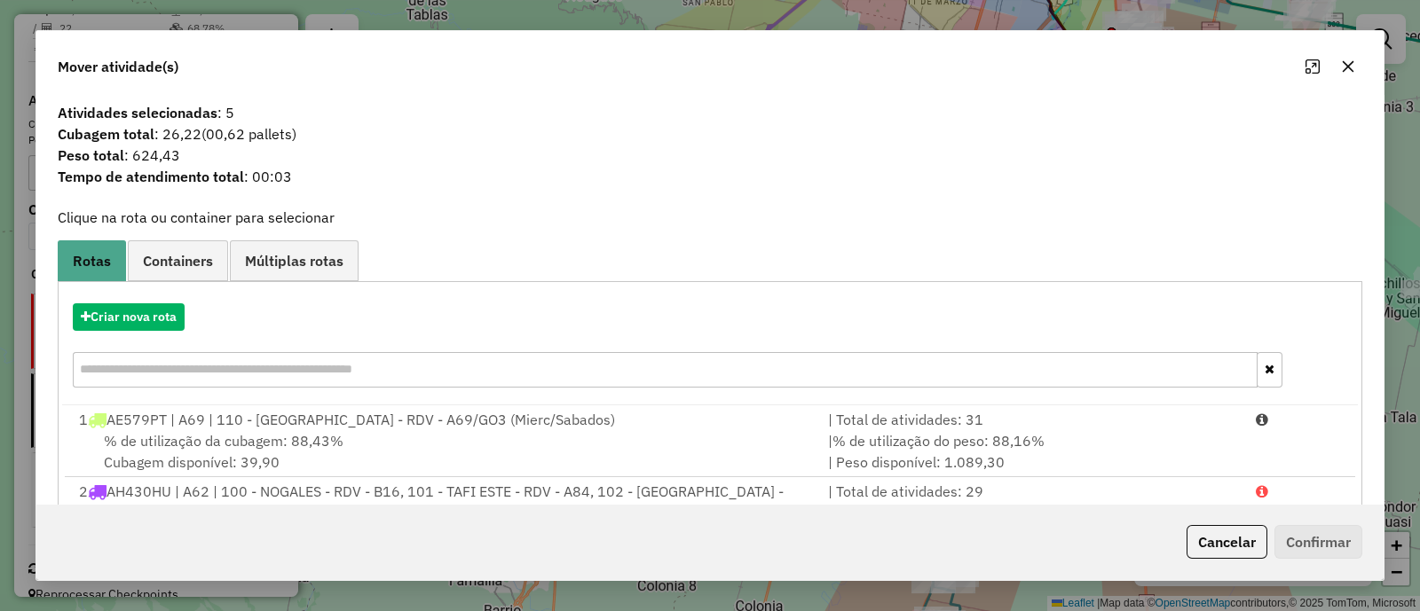
click at [1352, 62] on icon "button" at bounding box center [1349, 67] width 12 height 12
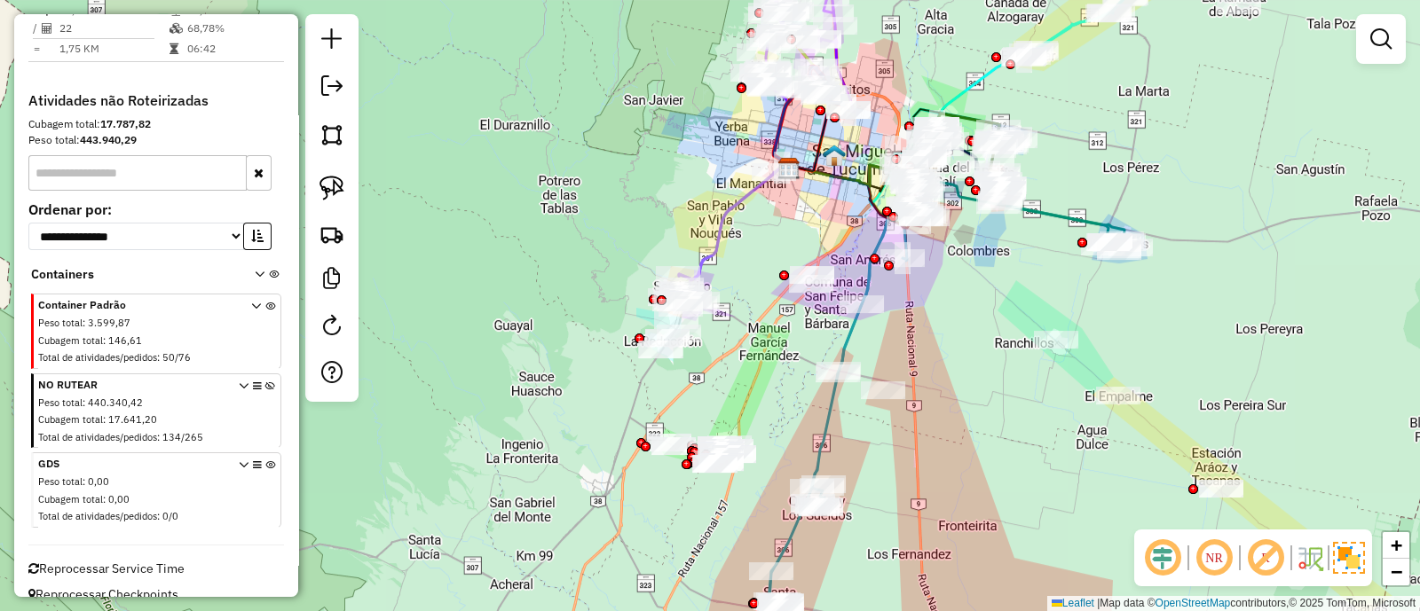
drag, startPoint x: 869, startPoint y: 428, endPoint x: 756, endPoint y: 409, distance: 114.2
click at [757, 409] on div "Janela de atendimento Grade de atendimento Capacidade Transportadoras Veículos …" at bounding box center [710, 305] width 1420 height 611
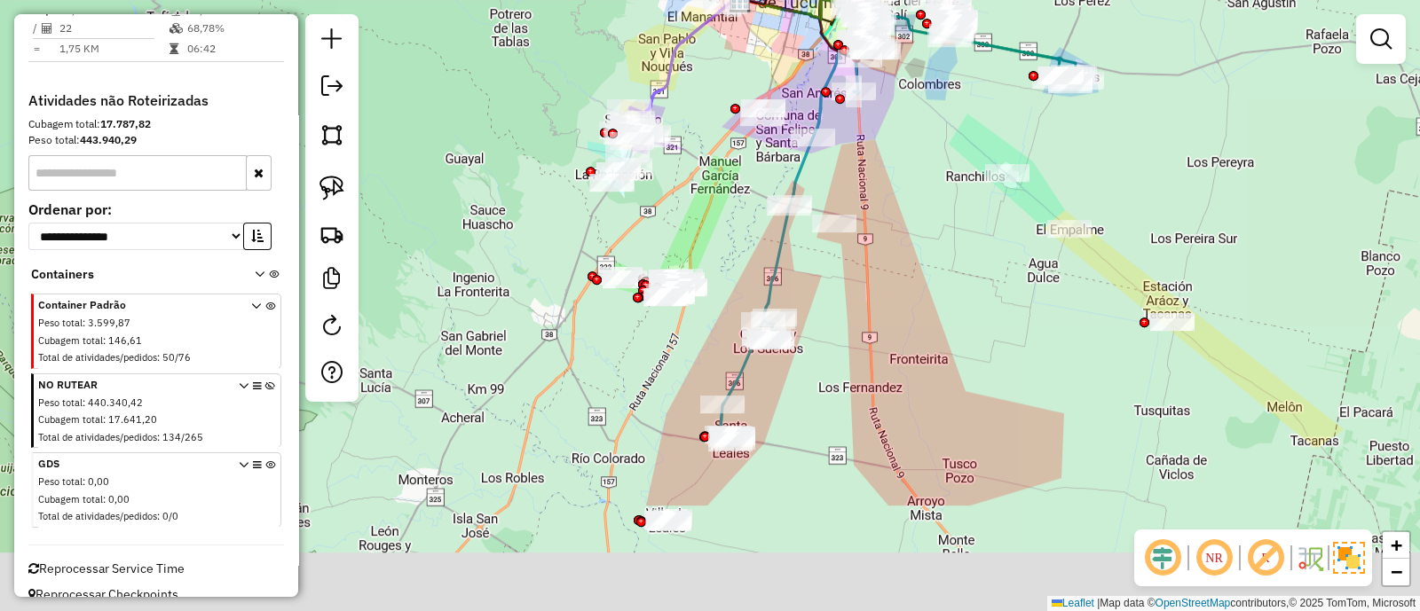
drag, startPoint x: 855, startPoint y: 466, endPoint x: 830, endPoint y: 299, distance: 168.8
click at [831, 299] on div "Janela de atendimento Grade de atendimento Capacidade Transportadoras Veículos …" at bounding box center [710, 305] width 1420 height 611
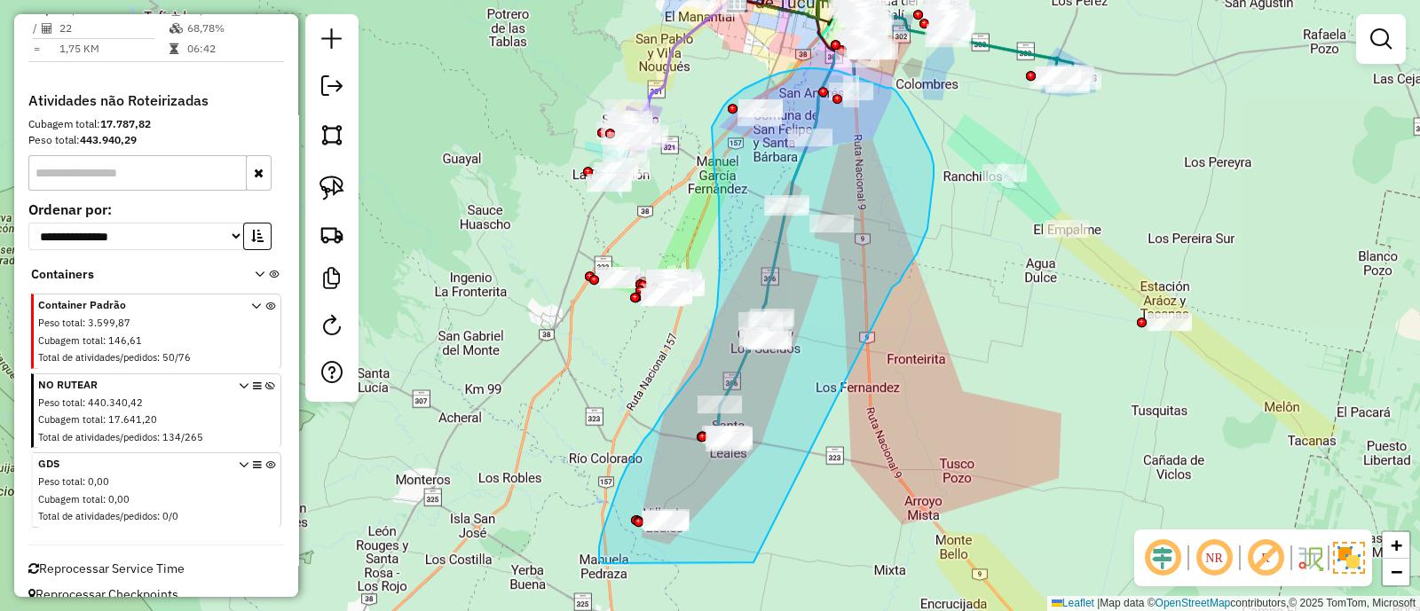
drag, startPoint x: 910, startPoint y: 265, endPoint x: 753, endPoint y: 563, distance: 335.8
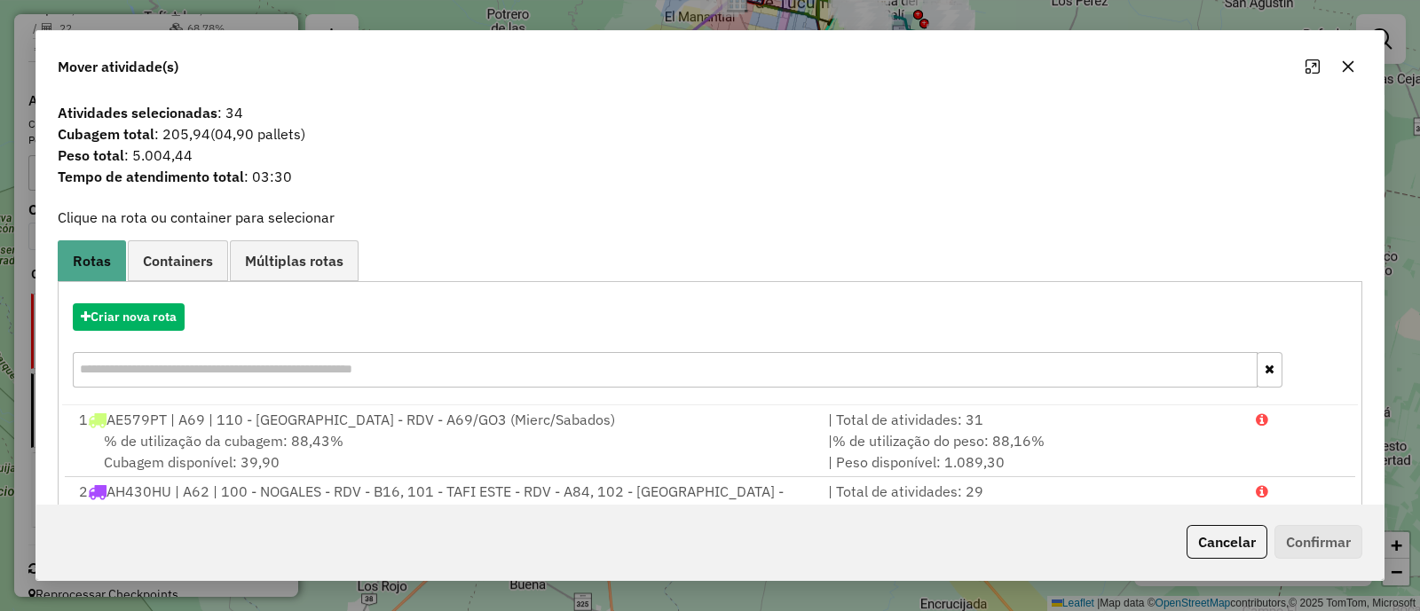
click at [1349, 68] on icon "button" at bounding box center [1349, 67] width 12 height 12
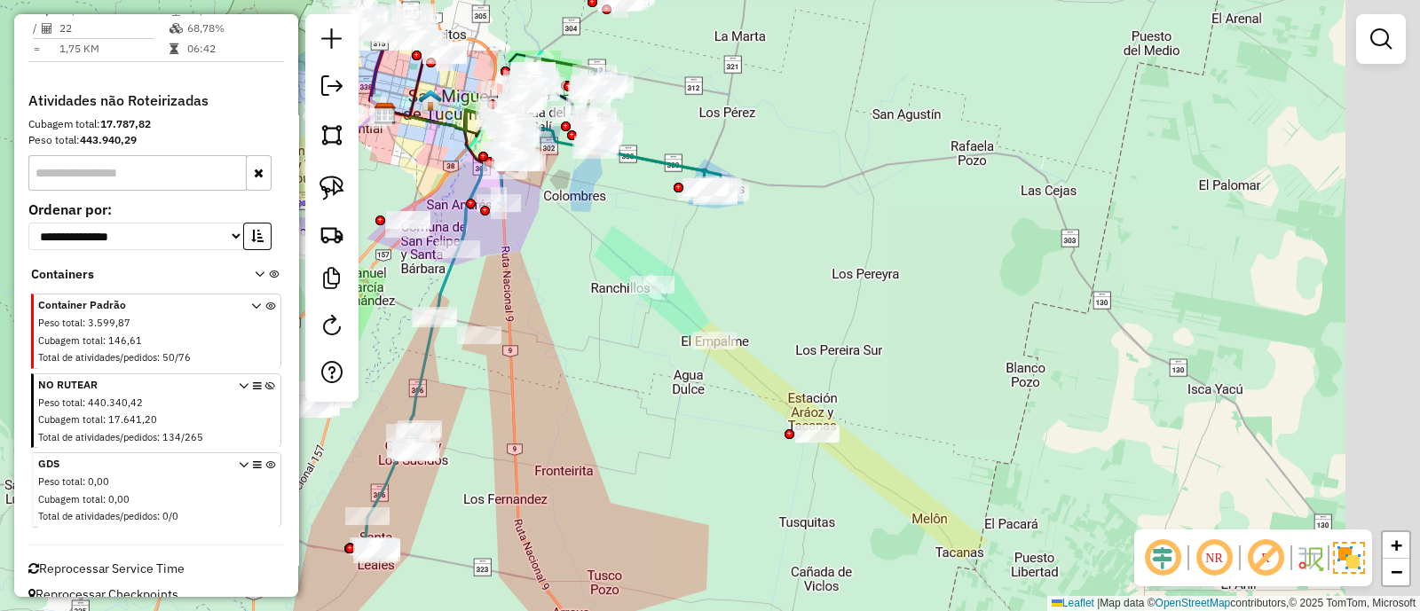
drag, startPoint x: 997, startPoint y: 281, endPoint x: 575, endPoint y: 407, distance: 440.0
click at [581, 408] on div "Janela de atendimento Grade de atendimento Capacidade Transportadoras Veículos …" at bounding box center [710, 305] width 1420 height 611
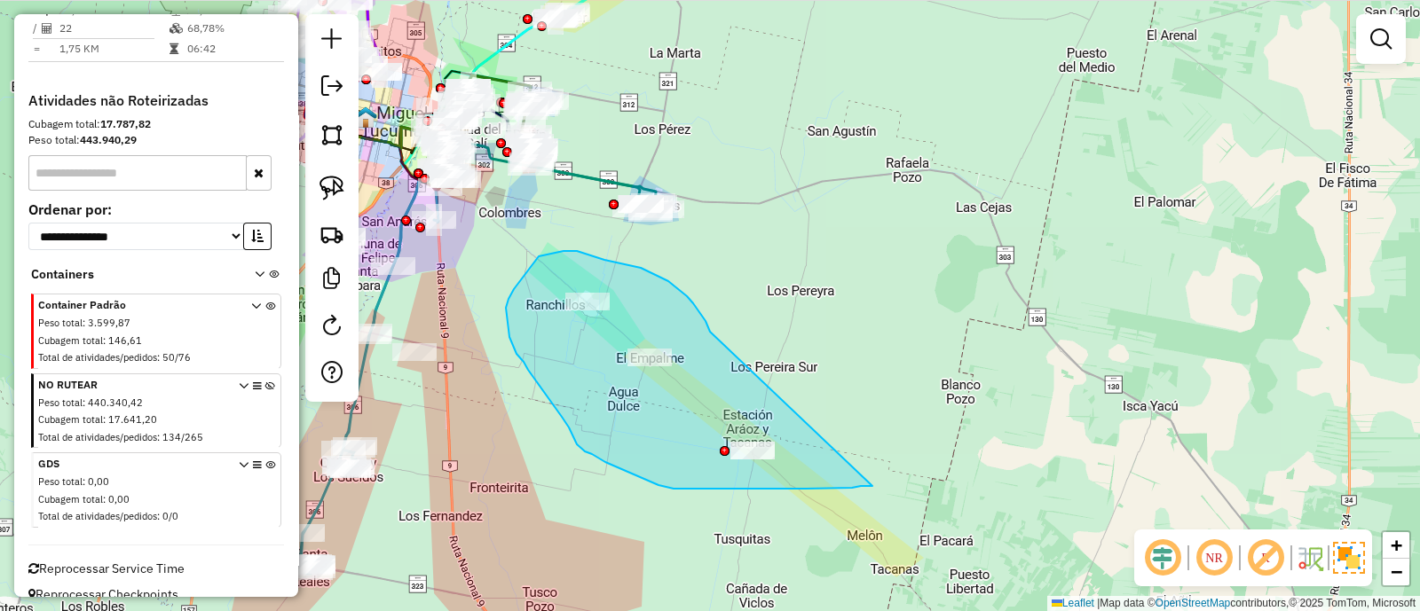
drag, startPoint x: 710, startPoint y: 330, endPoint x: 872, endPoint y: 486, distance: 225.3
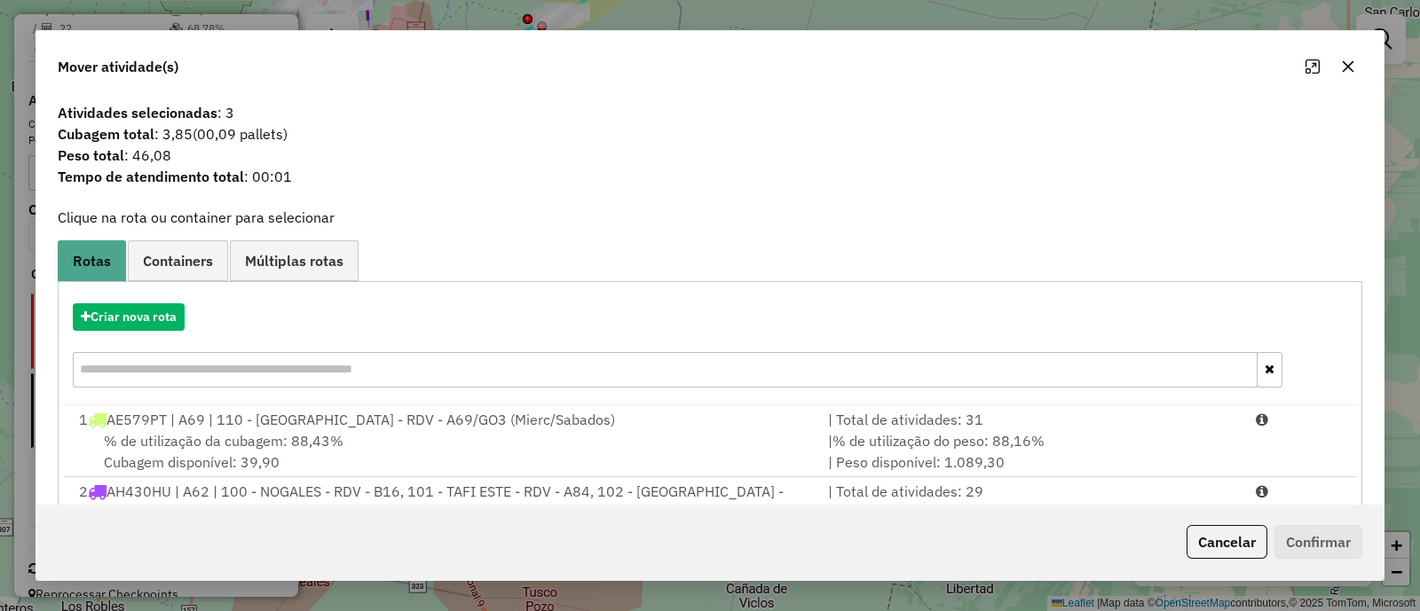
click at [1353, 70] on icon "button" at bounding box center [1348, 66] width 14 height 14
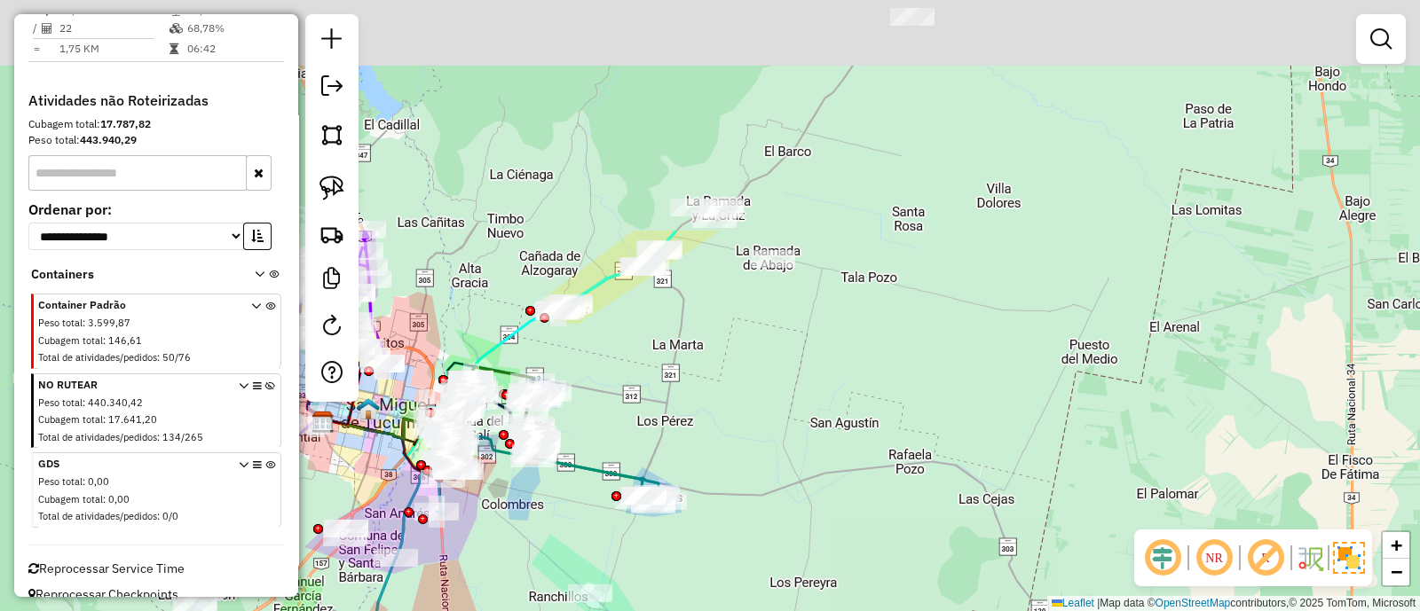
drag, startPoint x: 545, startPoint y: 218, endPoint x: 524, endPoint y: 541, distance: 323.7
click at [524, 541] on div "Janela de atendimento Grade de atendimento Capacidade Transportadoras Veículos …" at bounding box center [710, 305] width 1420 height 611
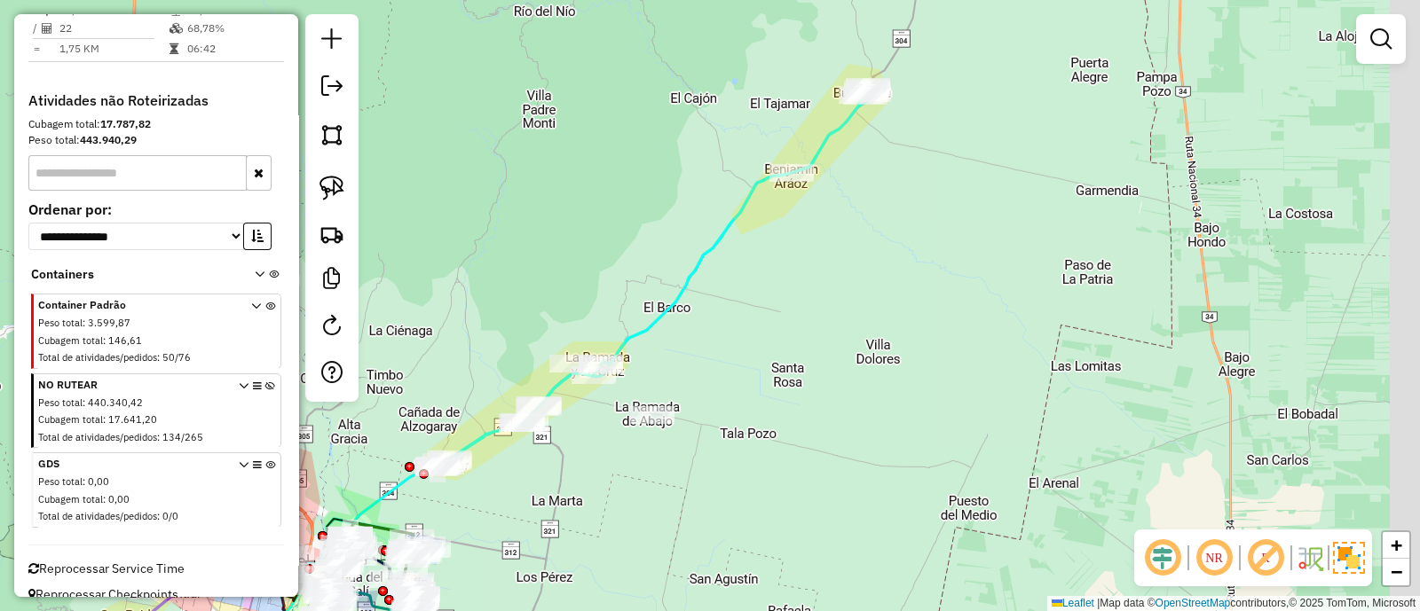
drag, startPoint x: 714, startPoint y: 343, endPoint x: 606, endPoint y: 490, distance: 182.1
click at [606, 490] on div "Janela de atendimento Grade de atendimento Capacidade Transportadoras Veículos …" at bounding box center [710, 305] width 1420 height 611
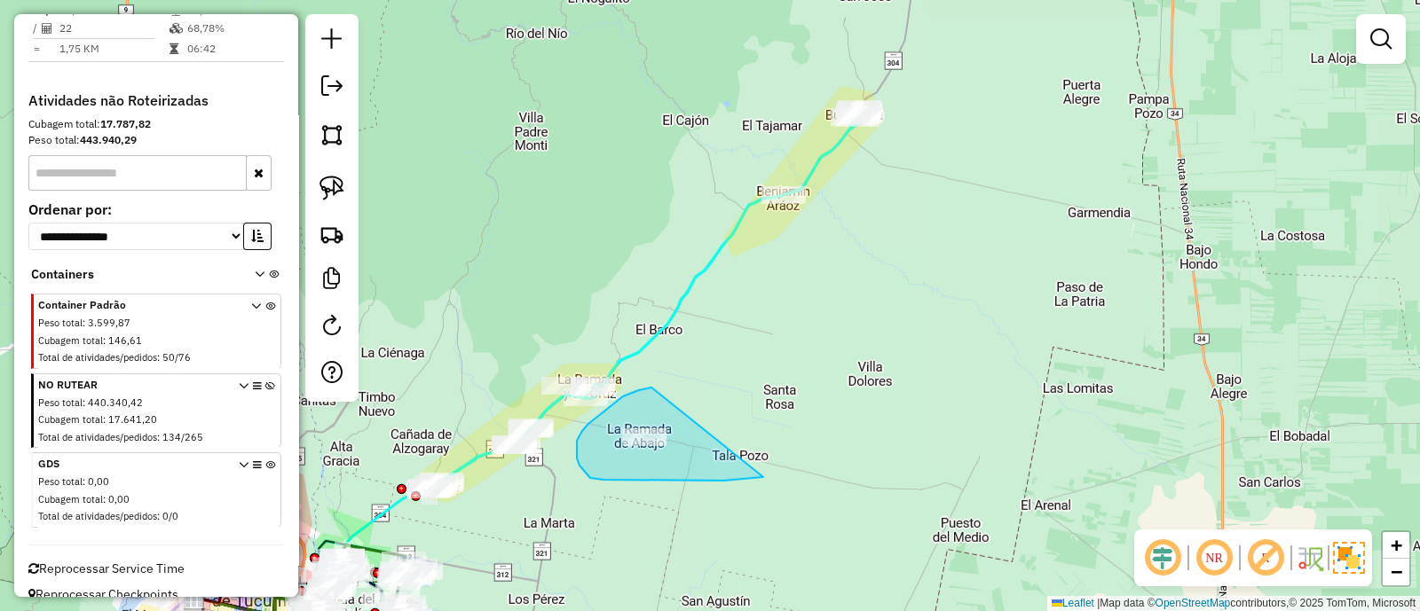
drag, startPoint x: 623, startPoint y: 397, endPoint x: 764, endPoint y: 477, distance: 162.6
click at [764, 477] on div "Janela de atendimento Grade de atendimento Capacidade Transportadoras Veículos …" at bounding box center [710, 305] width 1420 height 611
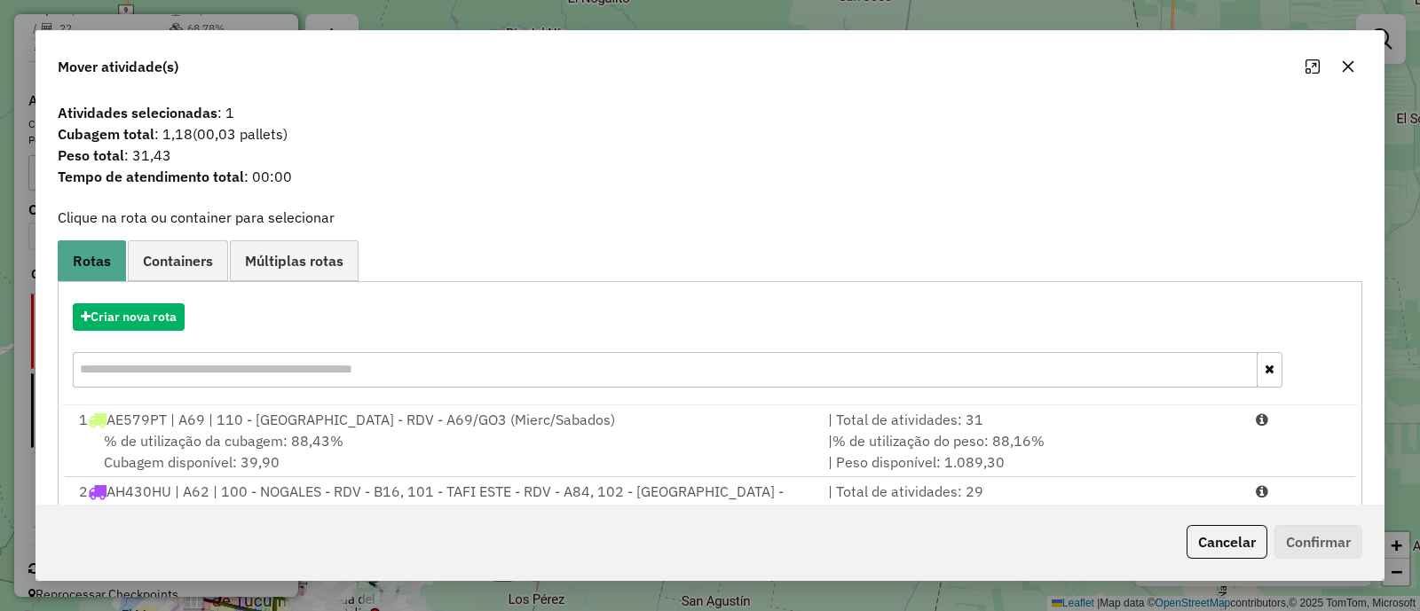
click at [1347, 68] on icon "button" at bounding box center [1349, 67] width 12 height 12
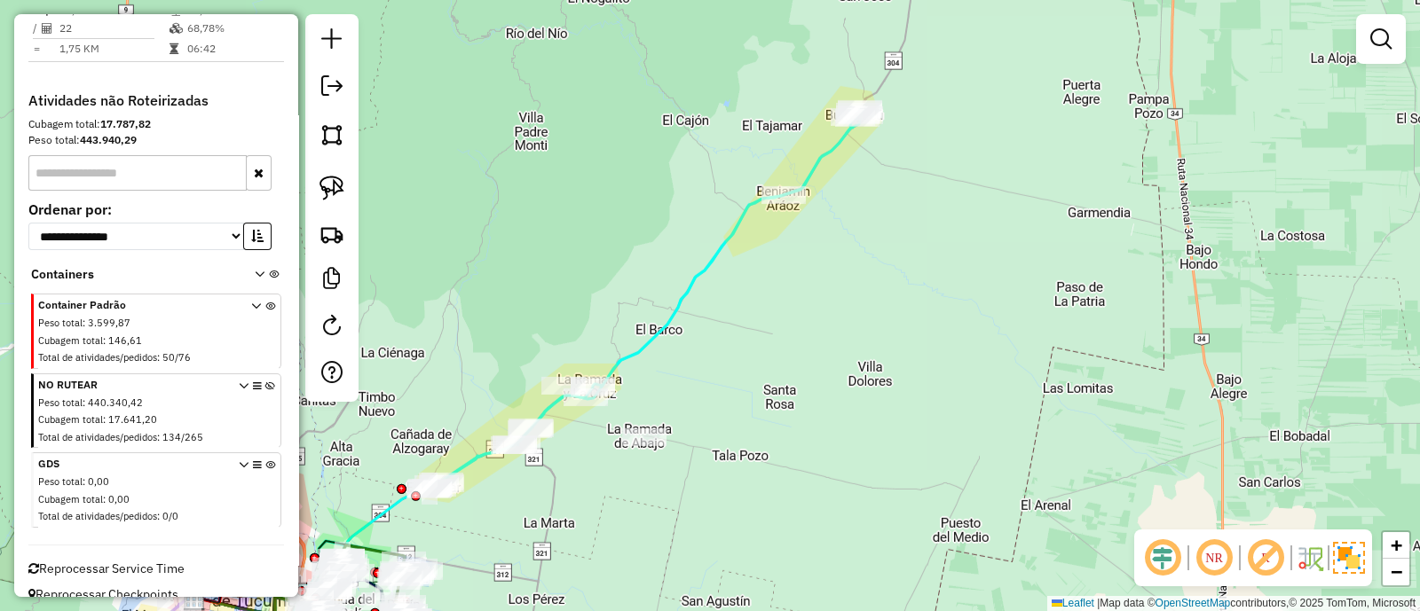
click at [673, 322] on icon at bounding box center [645, 299] width 433 height 381
select select "**********"
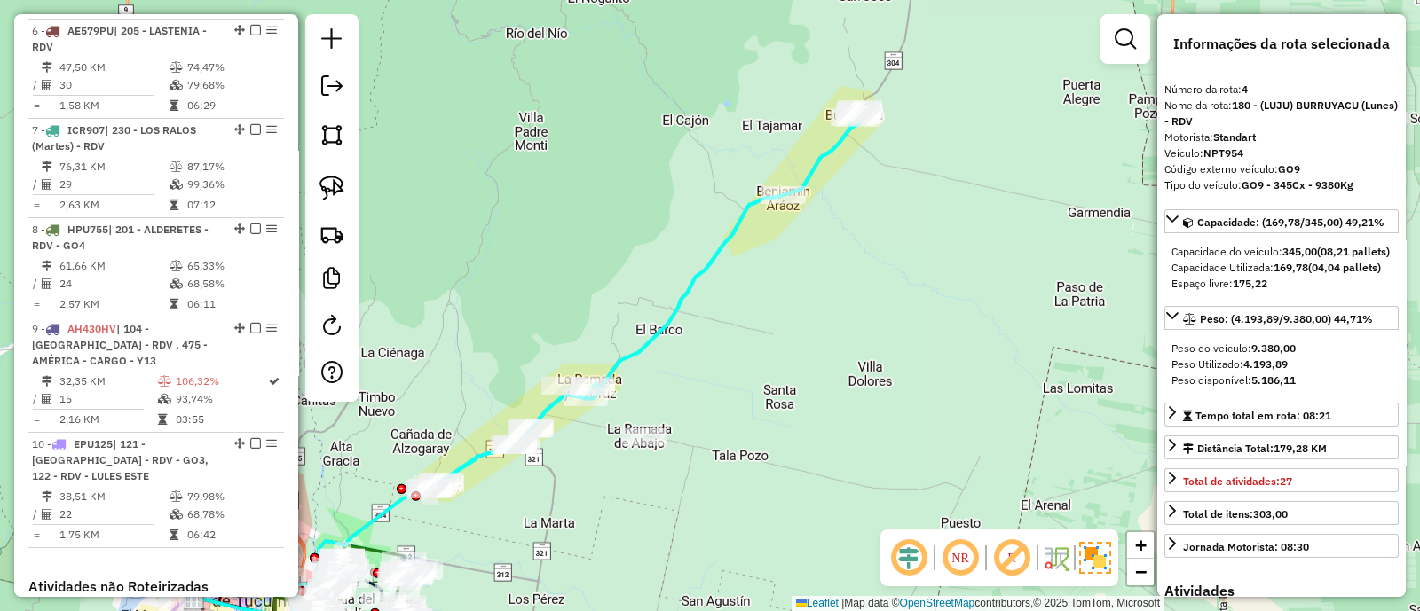
scroll to position [1006, 0]
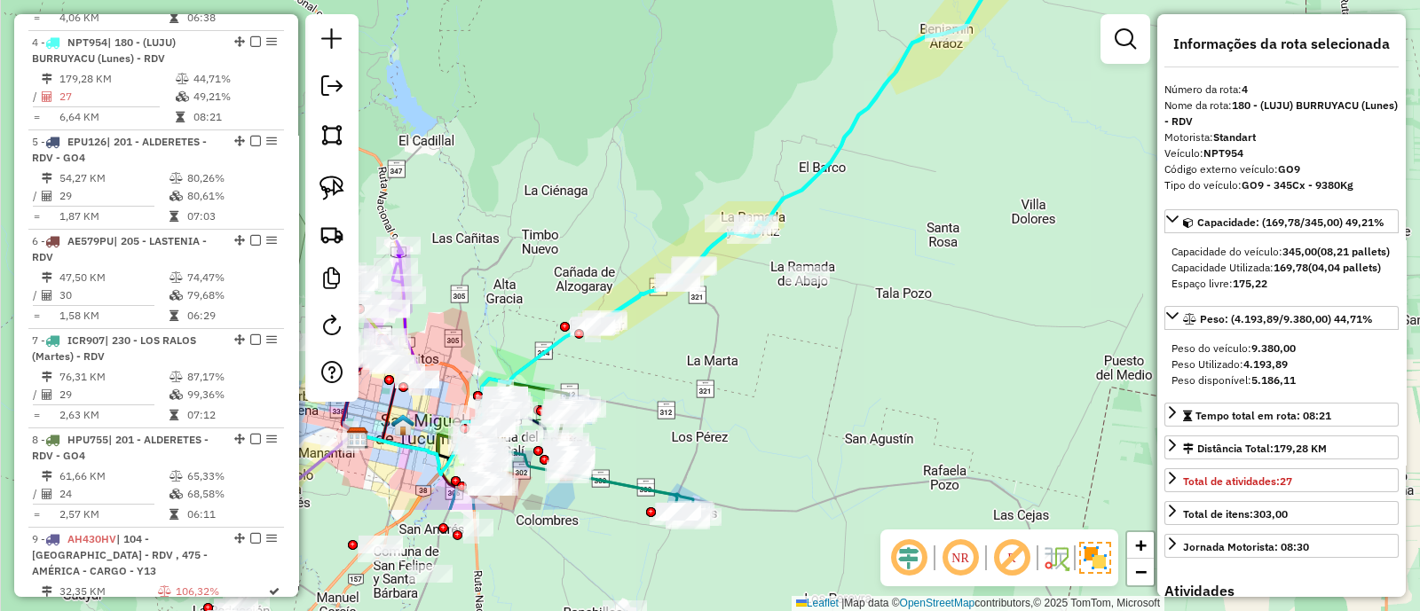
drag, startPoint x: 732, startPoint y: 468, endPoint x: 1016, endPoint y: 155, distance: 422.2
click at [1016, 155] on div "Janela de atendimento Grade de atendimento Capacidade Transportadoras Veículos …" at bounding box center [710, 305] width 1420 height 611
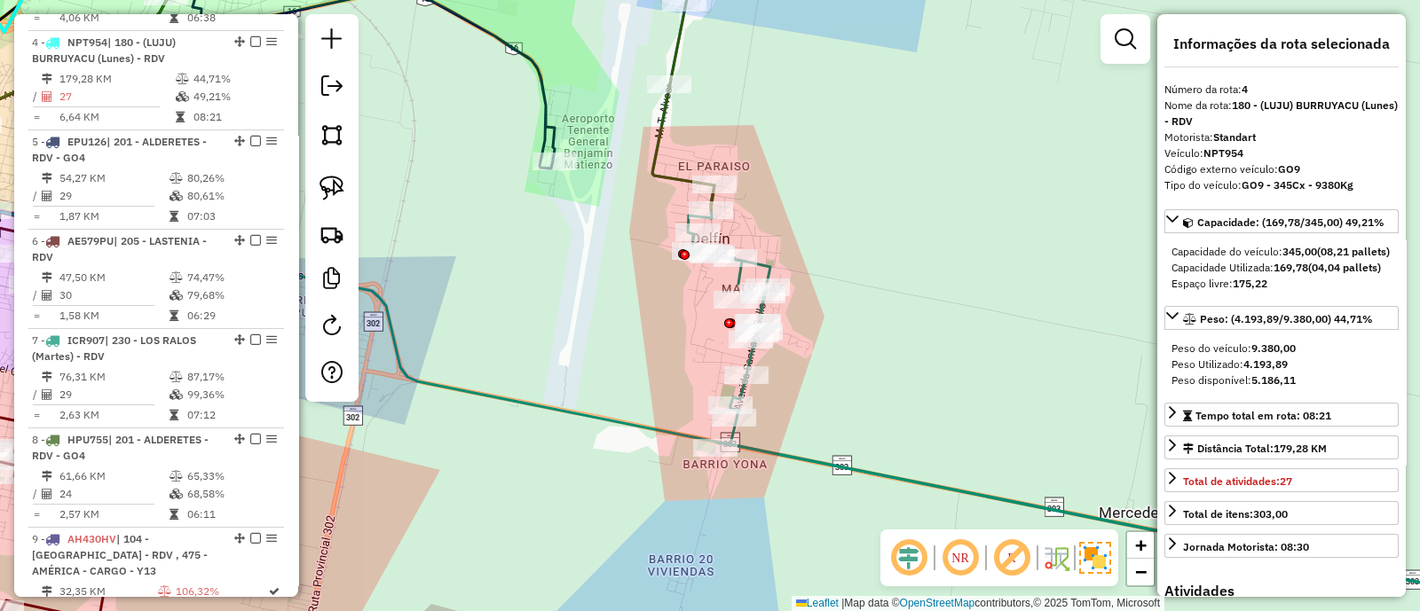
click at [768, 264] on icon at bounding box center [1107, 275] width 910 height 672
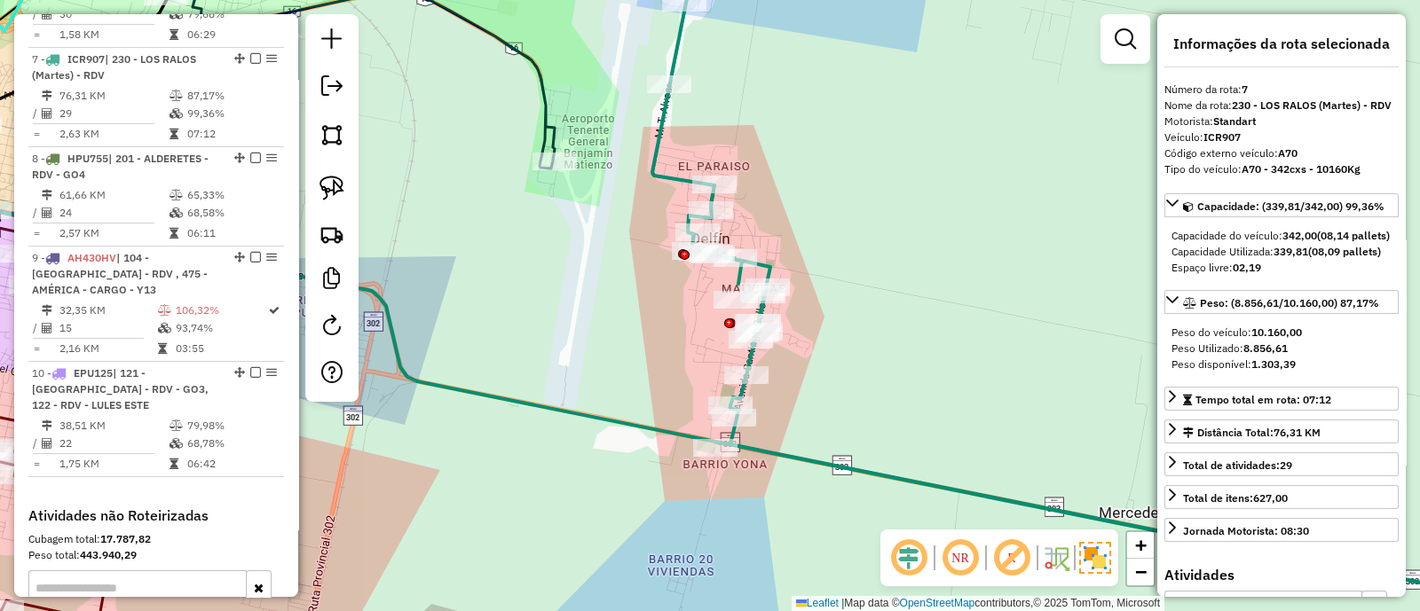
scroll to position [1304, 0]
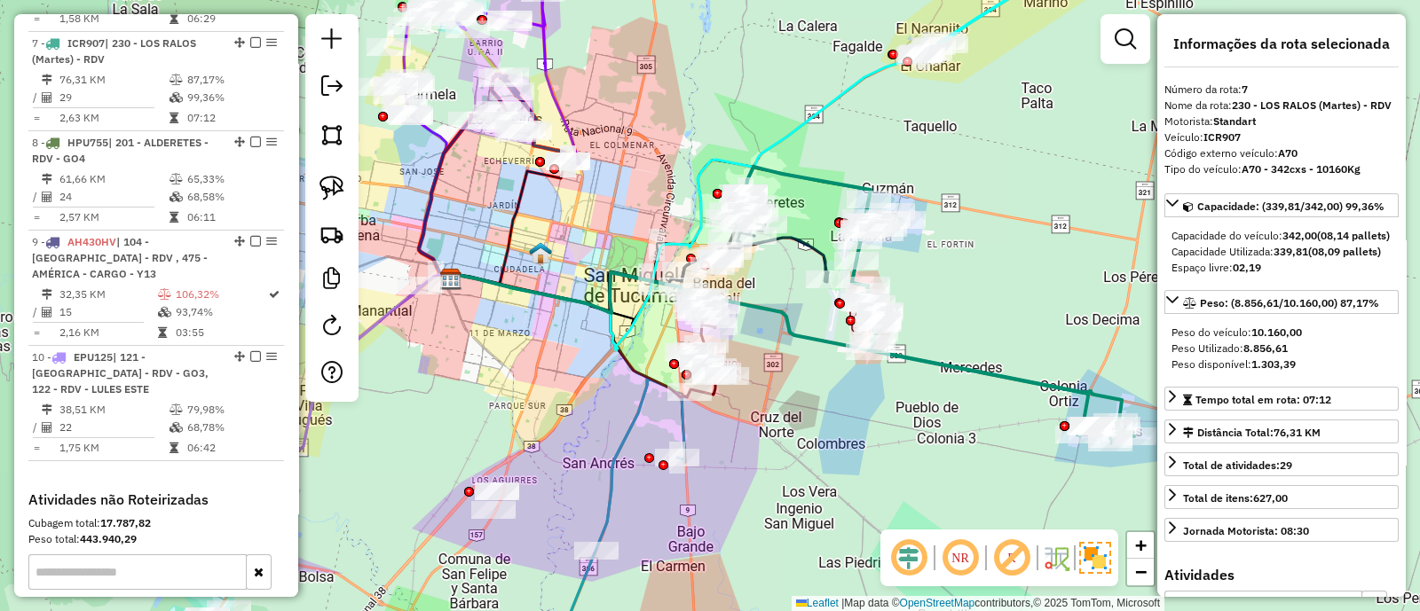
drag, startPoint x: 683, startPoint y: 312, endPoint x: 803, endPoint y: 304, distance: 120.1
click at [803, 304] on div "Janela de atendimento Grade de atendimento Capacidade Transportadoras Veículos …" at bounding box center [710, 305] width 1420 height 611
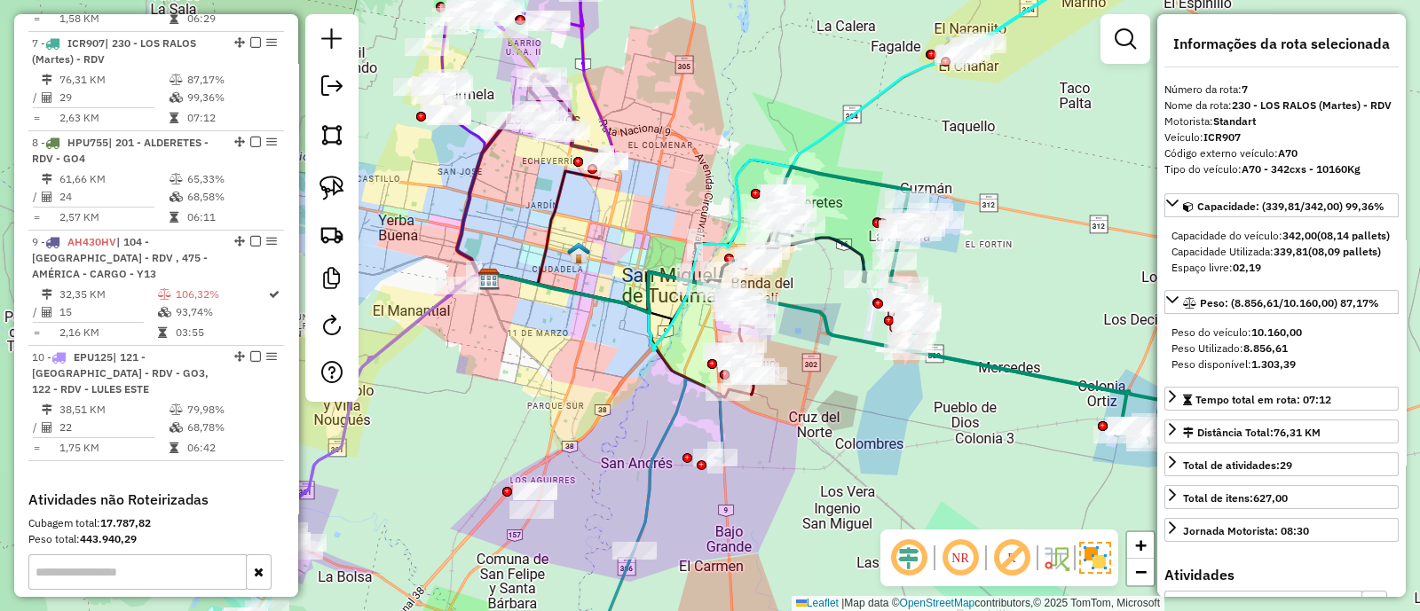
drag, startPoint x: 791, startPoint y: 303, endPoint x: 829, endPoint y: 303, distance: 38.2
click at [829, 303] on div "Janela de atendimento Grade de atendimento Capacidade Transportadoras Veículos …" at bounding box center [710, 305] width 1420 height 611
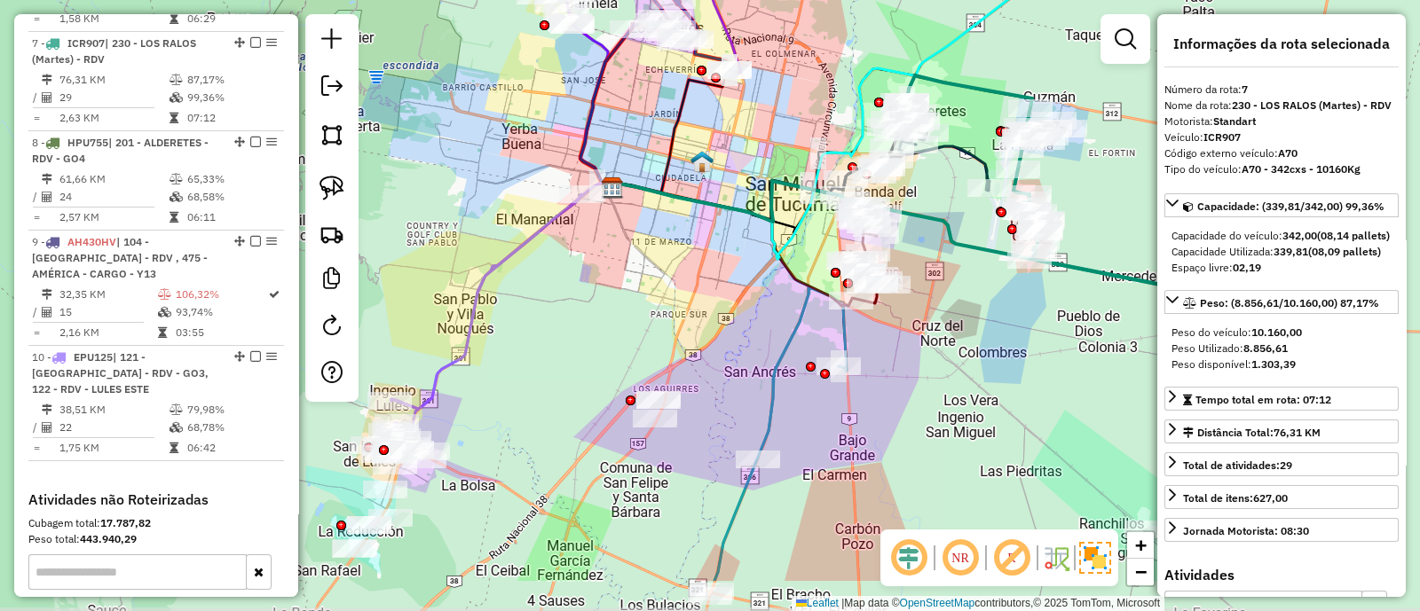
drag, startPoint x: 808, startPoint y: 282, endPoint x: 932, endPoint y: 191, distance: 153.5
click at [932, 191] on div "Janela de atendimento Grade de atendimento Capacidade Transportadoras Veículos …" at bounding box center [710, 305] width 1420 height 611
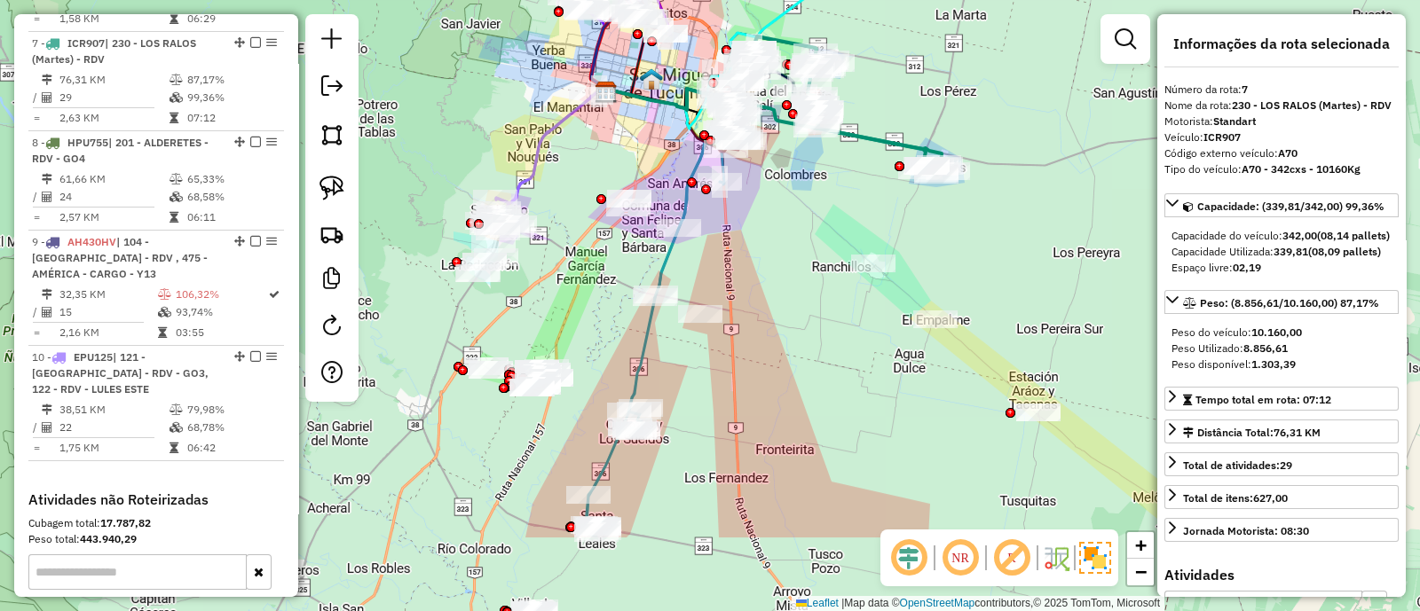
drag, startPoint x: 541, startPoint y: 458, endPoint x: 564, endPoint y: 324, distance: 135.8
click at [564, 324] on div "Janela de atendimento Grade de atendimento Capacidade Transportadoras Veículos …" at bounding box center [710, 305] width 1420 height 611
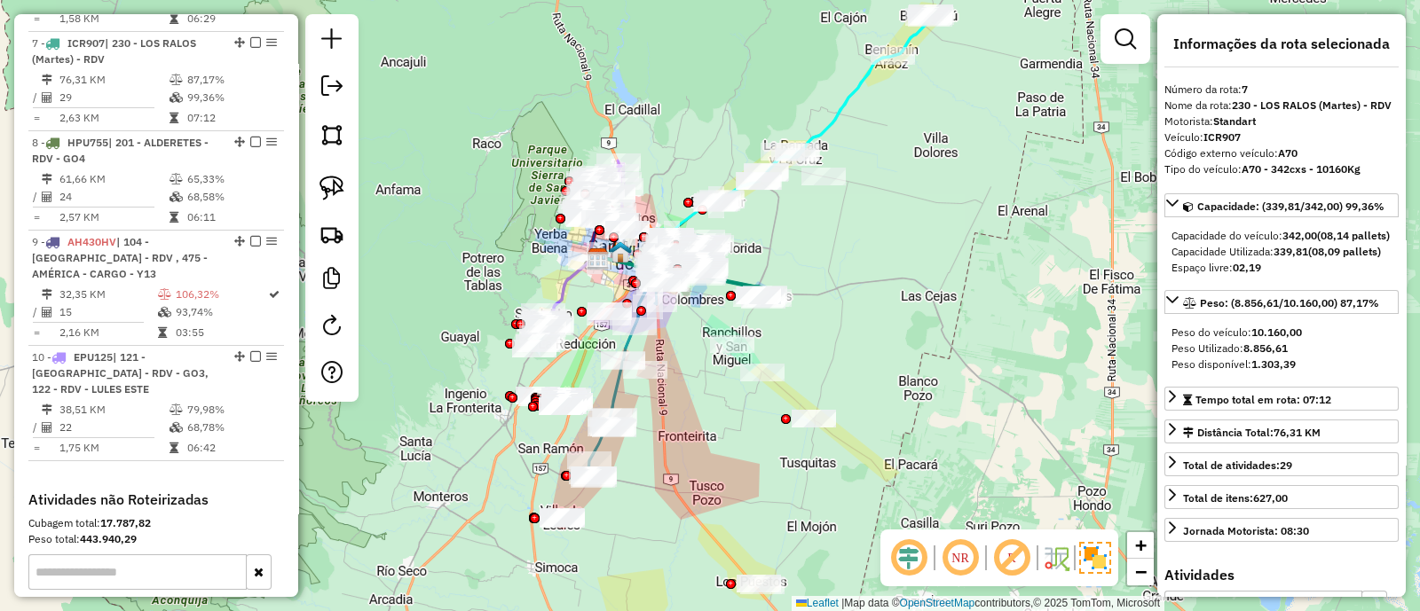
drag, startPoint x: 705, startPoint y: 437, endPoint x: 719, endPoint y: 489, distance: 53.2
click at [719, 489] on div "Janela de atendimento Grade de atendimento Capacidade Transportadoras Veículos …" at bounding box center [710, 305] width 1420 height 611
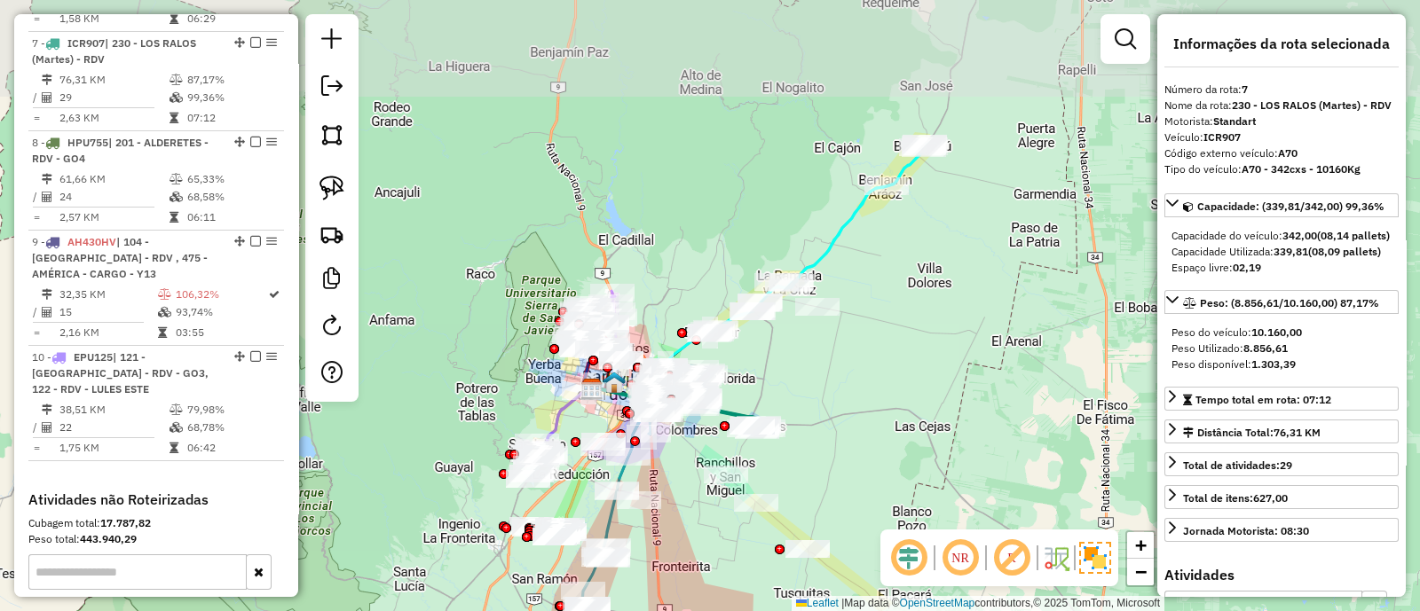
drag, startPoint x: 695, startPoint y: 391, endPoint x: 688, endPoint y: 508, distance: 116.5
click at [688, 508] on div "Janela de atendimento Grade de atendimento Capacidade Transportadoras Veículos …" at bounding box center [710, 305] width 1420 height 611
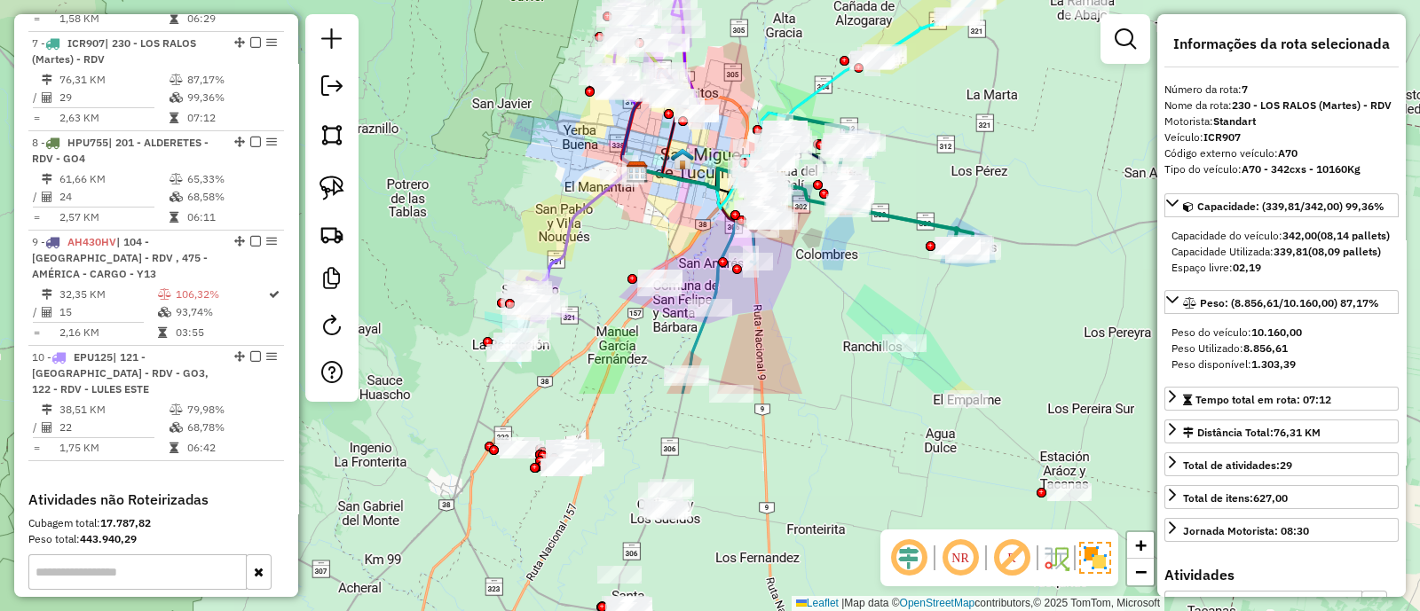
drag, startPoint x: 682, startPoint y: 360, endPoint x: 739, endPoint y: 83, distance: 283.7
click at [739, 83] on div "Janela de atendimento Grade de atendimento Capacidade Transportadoras Veículos …" at bounding box center [710, 305] width 1420 height 611
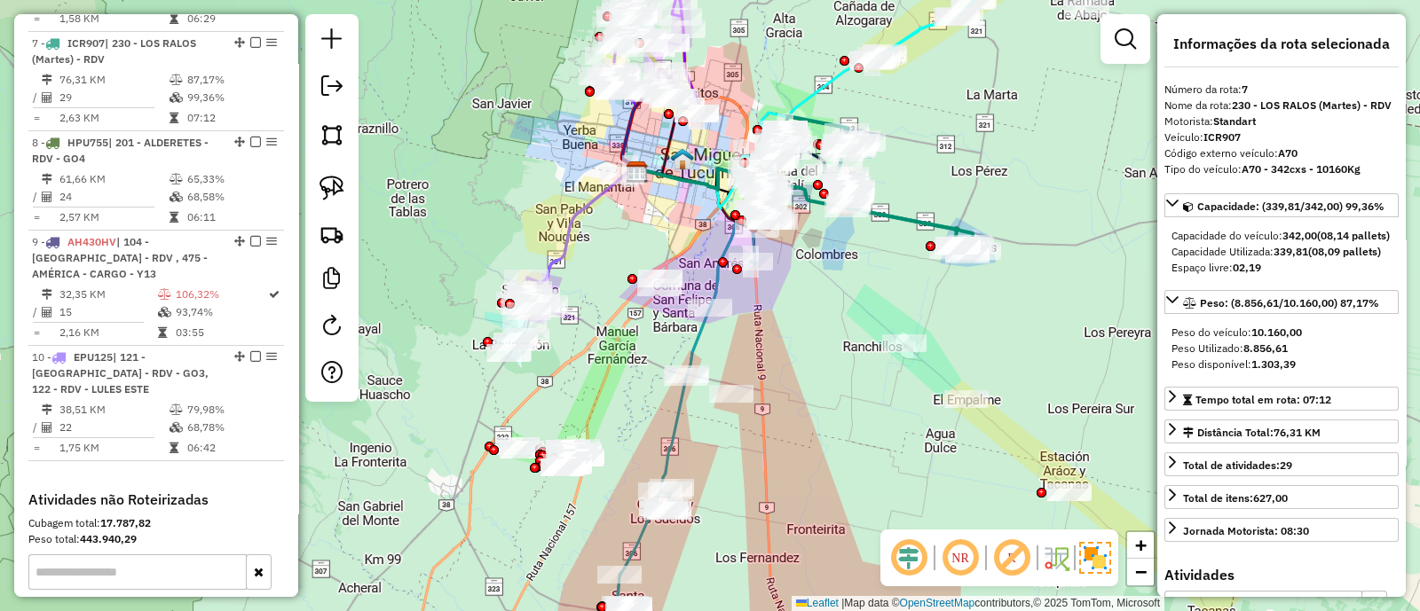
click at [1012, 332] on div "Janela de atendimento Grade de atendimento Capacidade Transportadoras Veículos …" at bounding box center [710, 305] width 1420 height 611
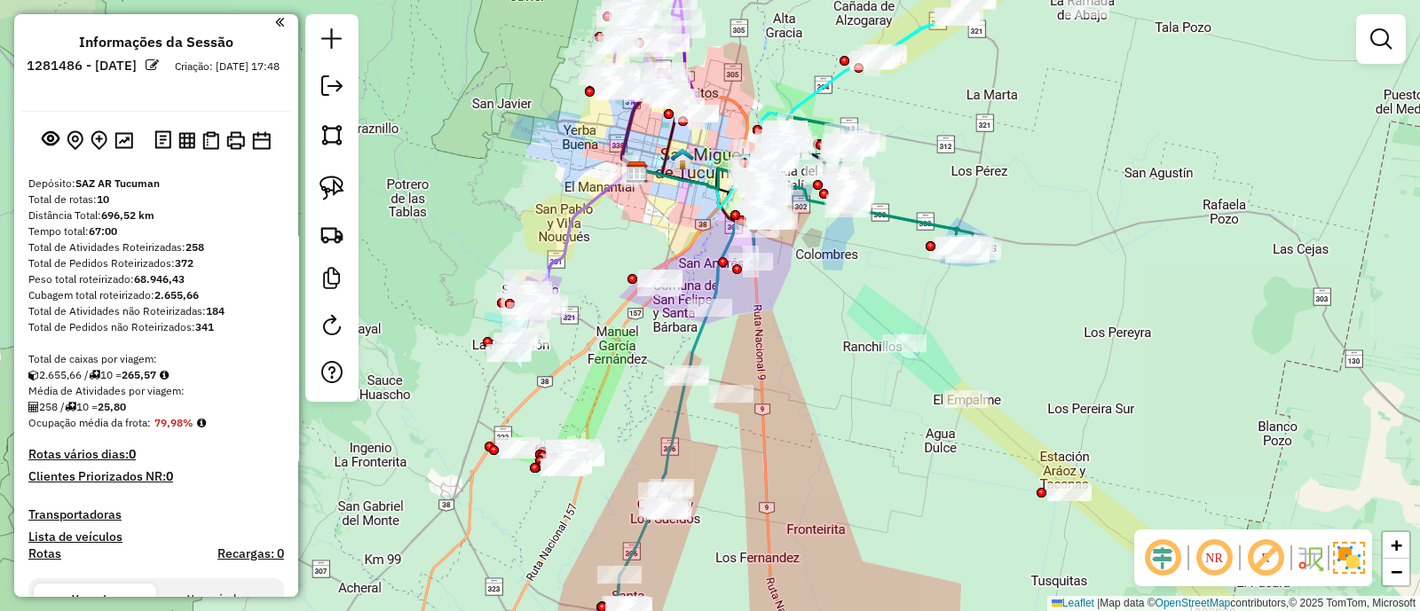
scroll to position [0, 0]
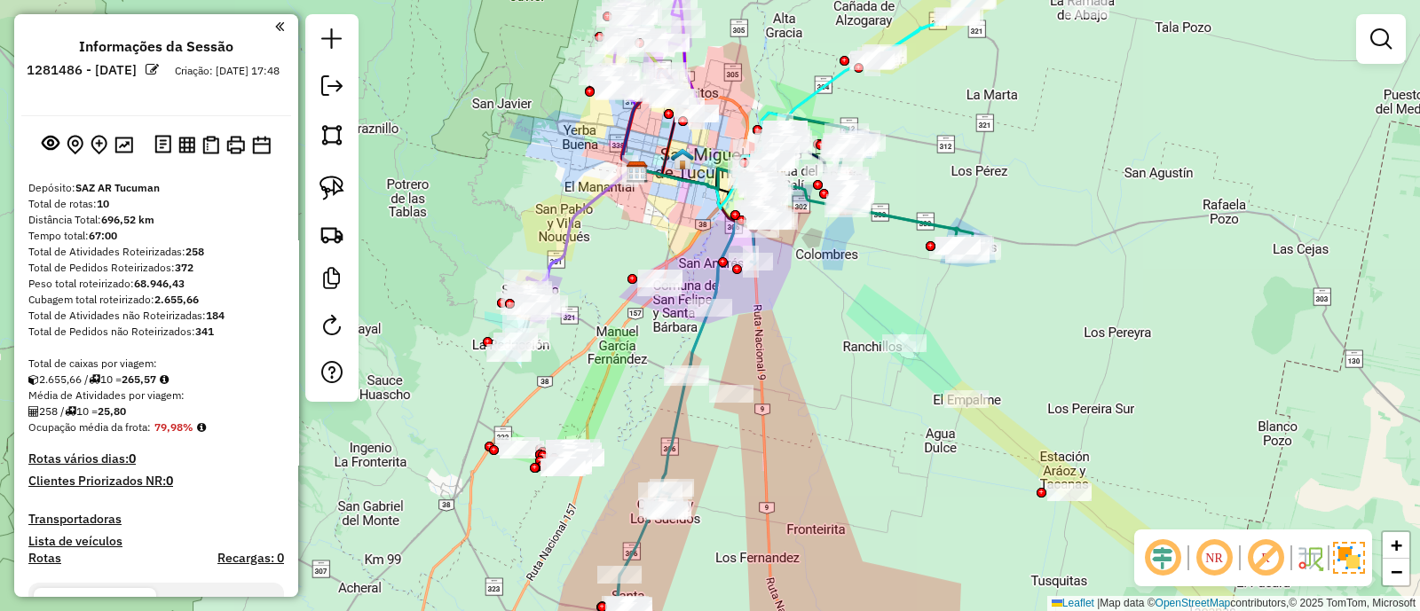
click at [142, 146] on div at bounding box center [156, 144] width 270 height 28
click at [52, 146] on em at bounding box center [51, 143] width 18 height 18
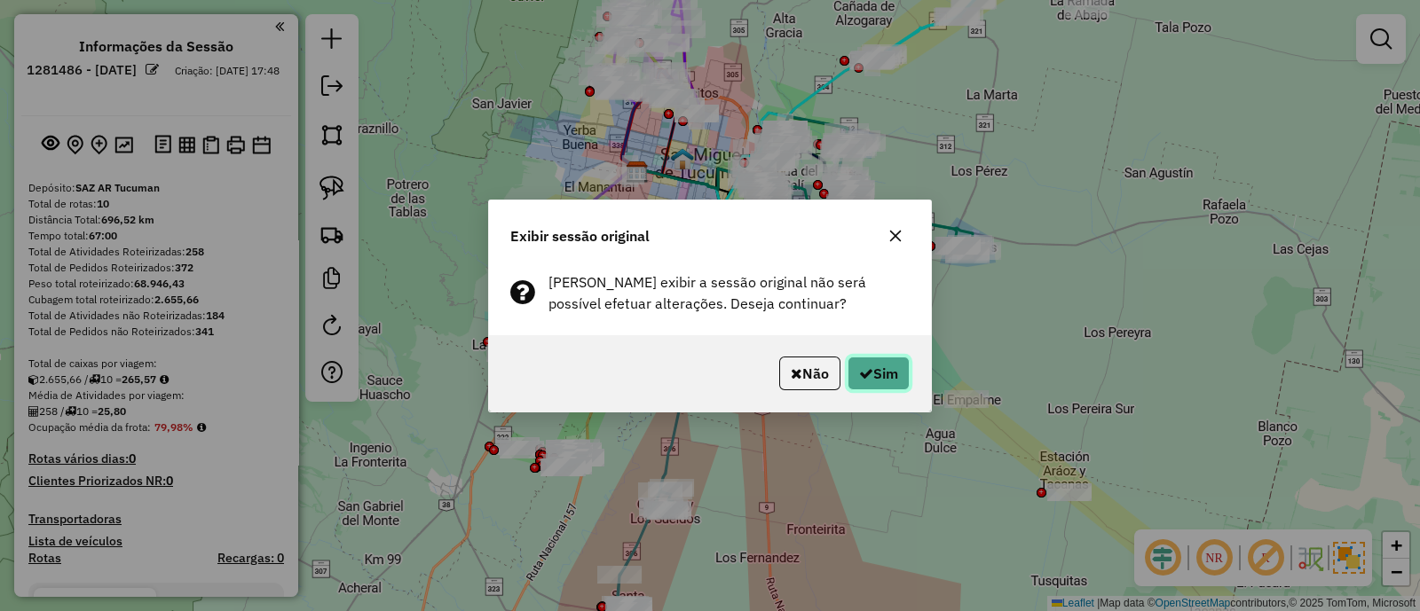
click at [895, 383] on button "Sim" at bounding box center [878, 374] width 62 height 34
